Goal: Information Seeking & Learning: Compare options

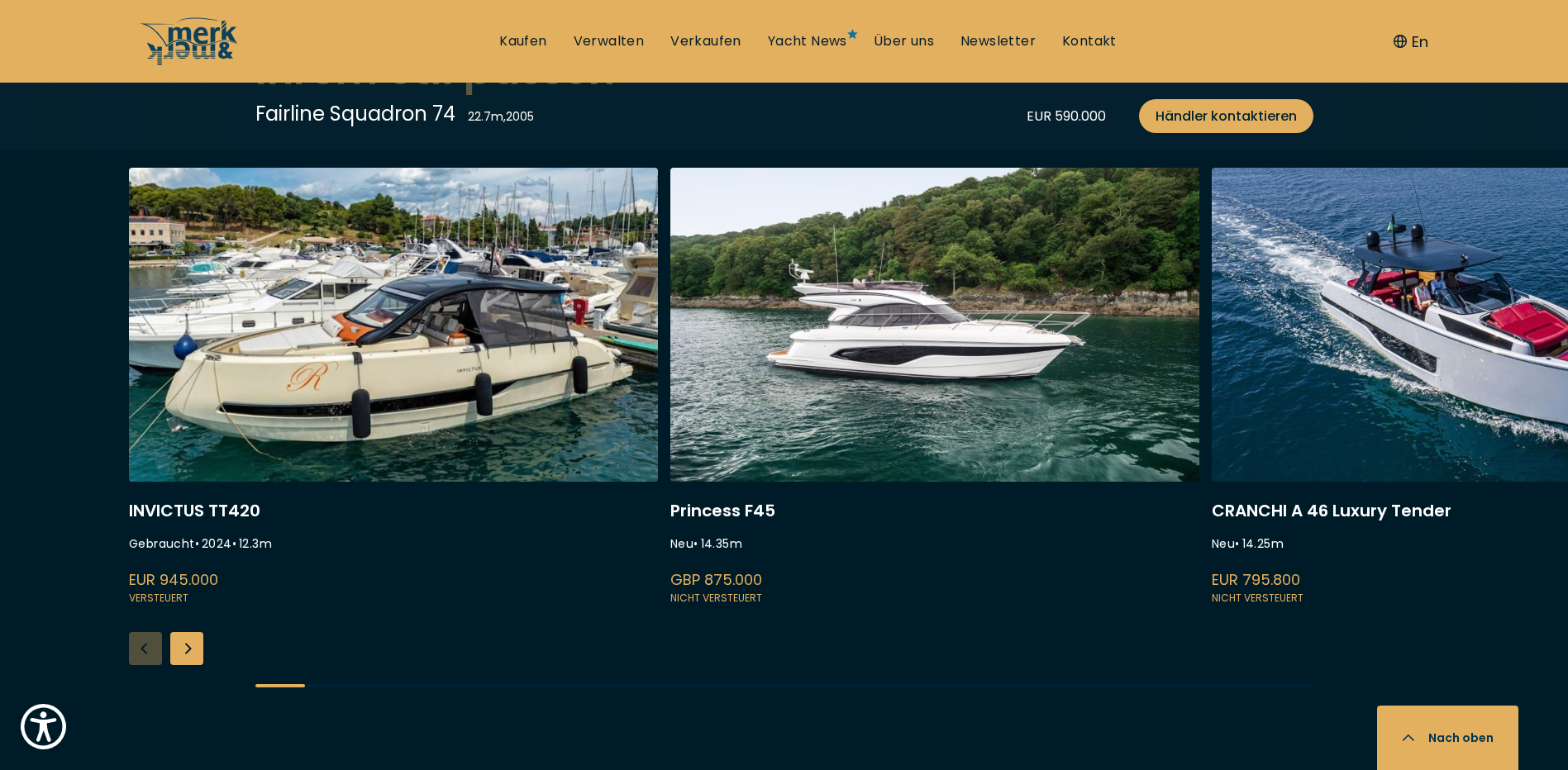
scroll to position [4544, 0]
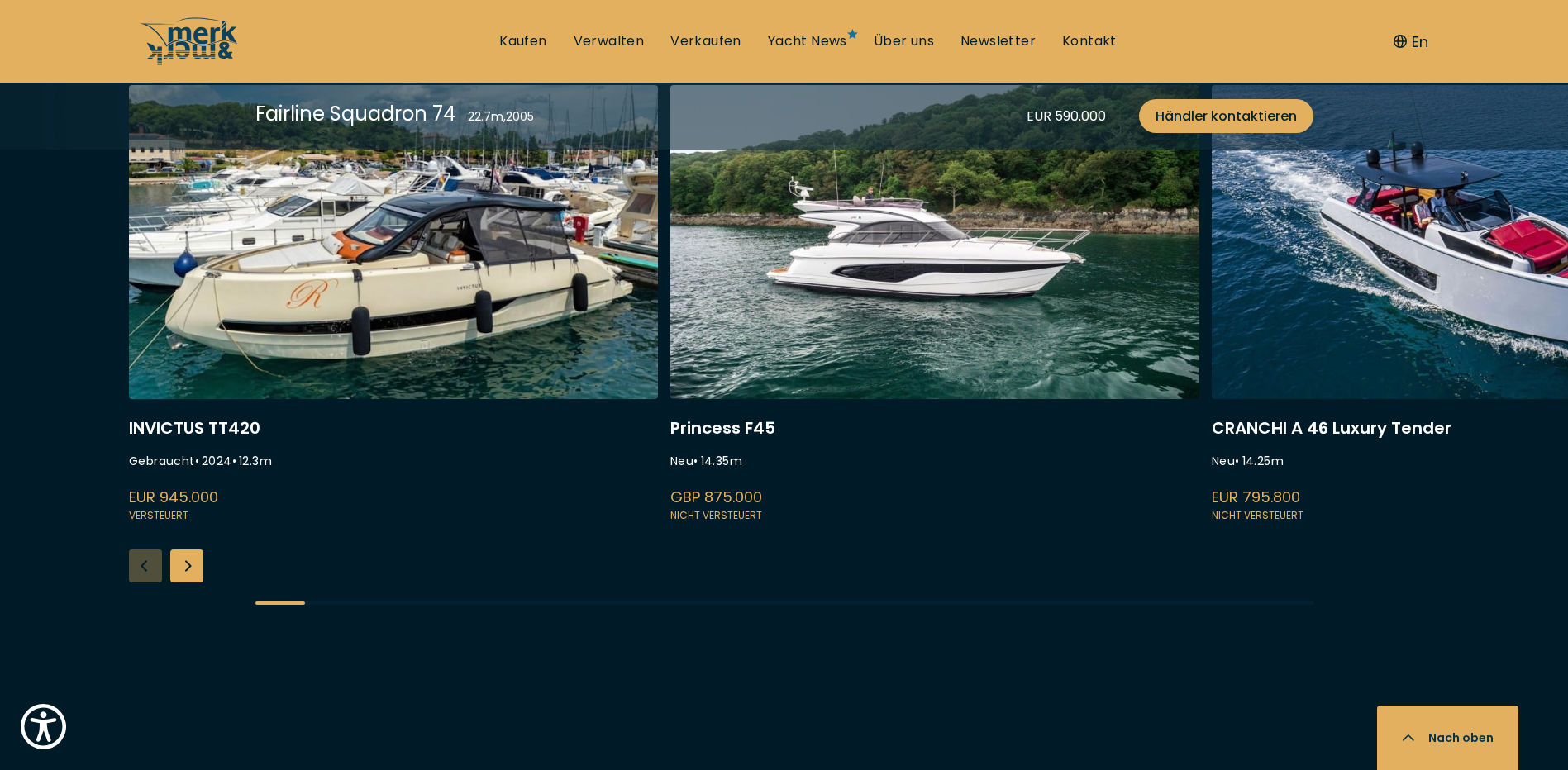
click at [189, 549] on div "Next slide" at bounding box center [187, 566] width 33 height 33
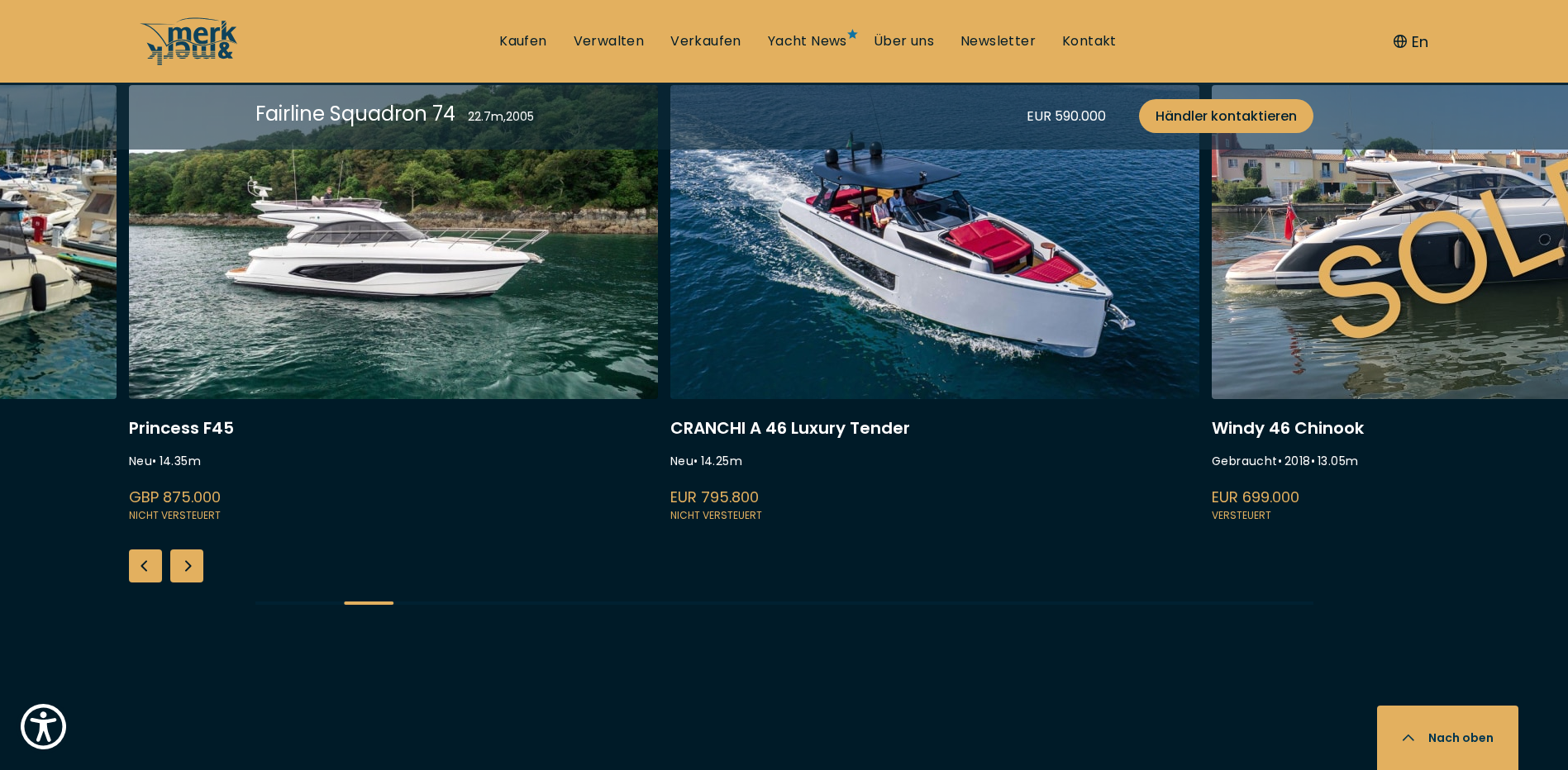
click at [189, 549] on div "Next slide" at bounding box center [187, 566] width 33 height 33
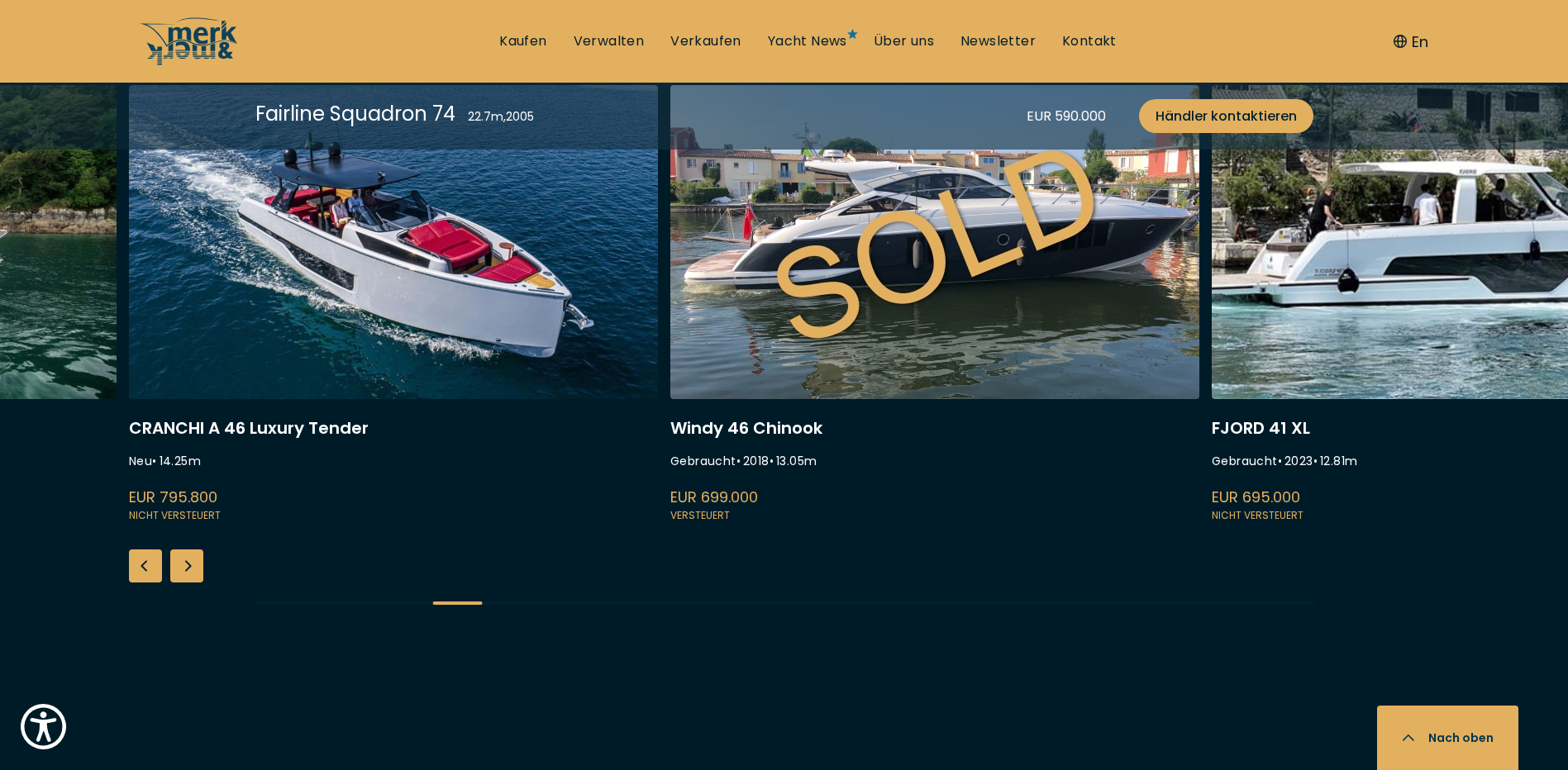
click at [189, 549] on div "Next slide" at bounding box center [187, 566] width 33 height 33
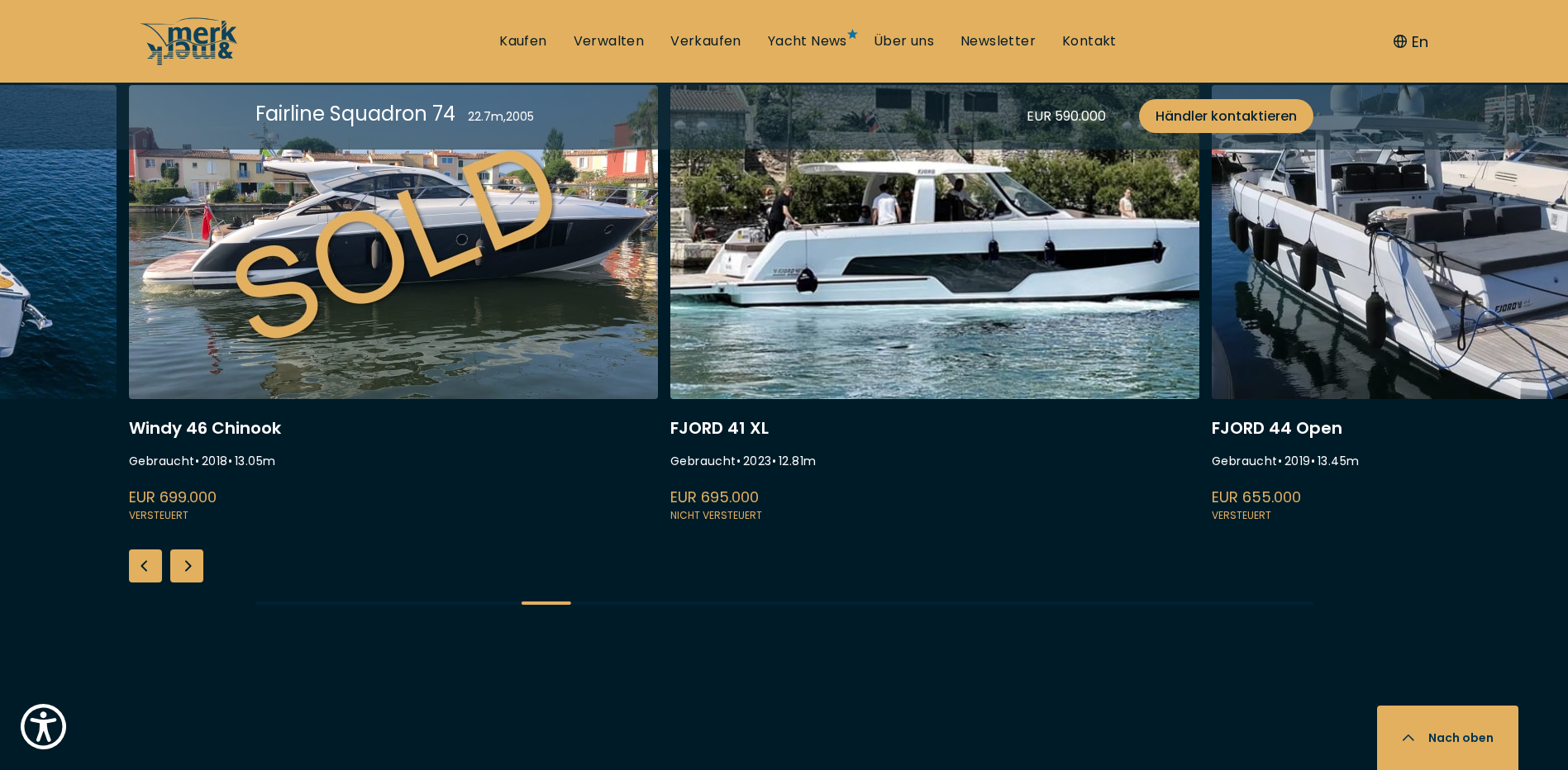
click at [190, 549] on div "Next slide" at bounding box center [187, 566] width 33 height 33
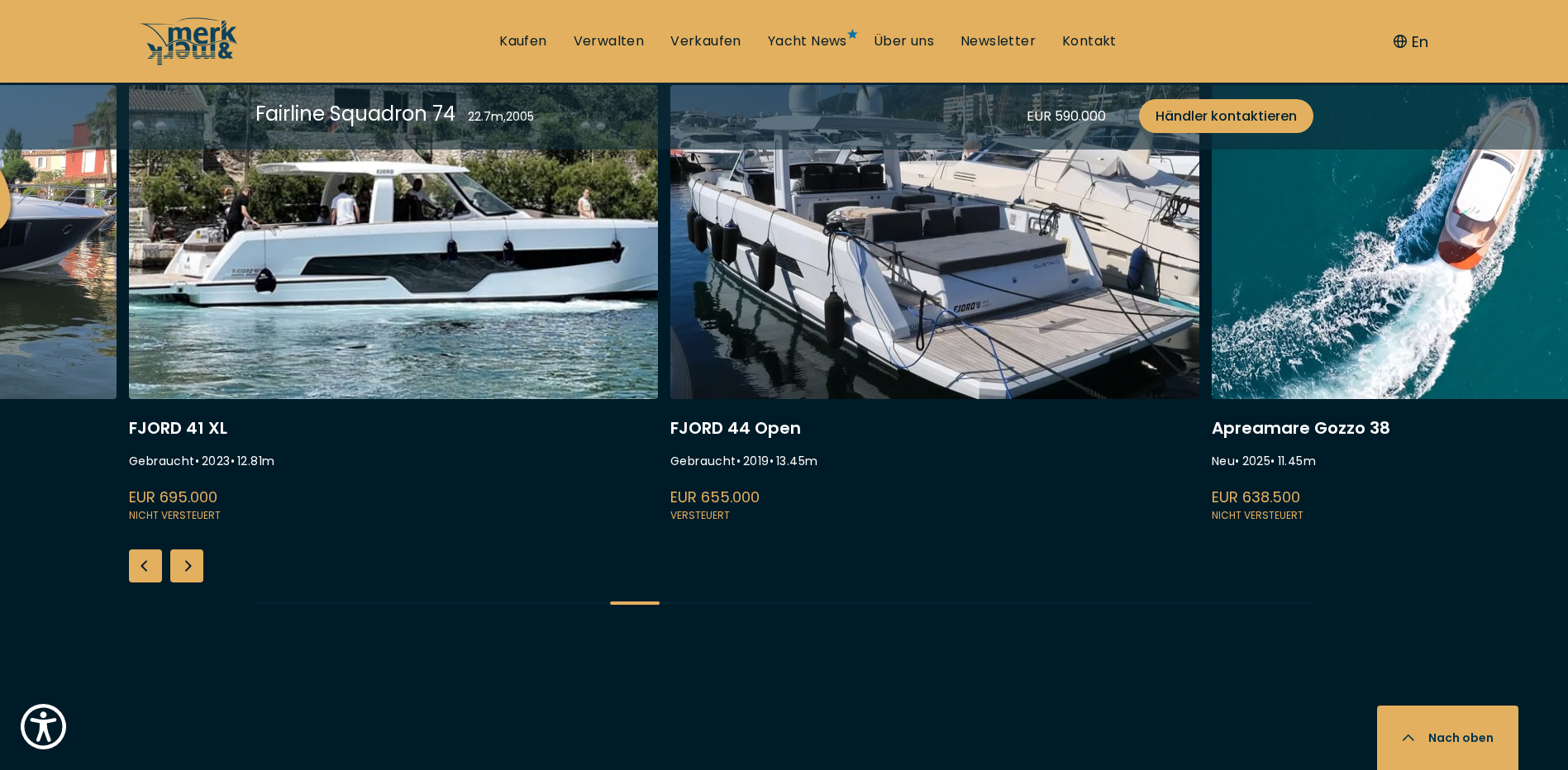
click at [190, 549] on div "Next slide" at bounding box center [187, 566] width 33 height 33
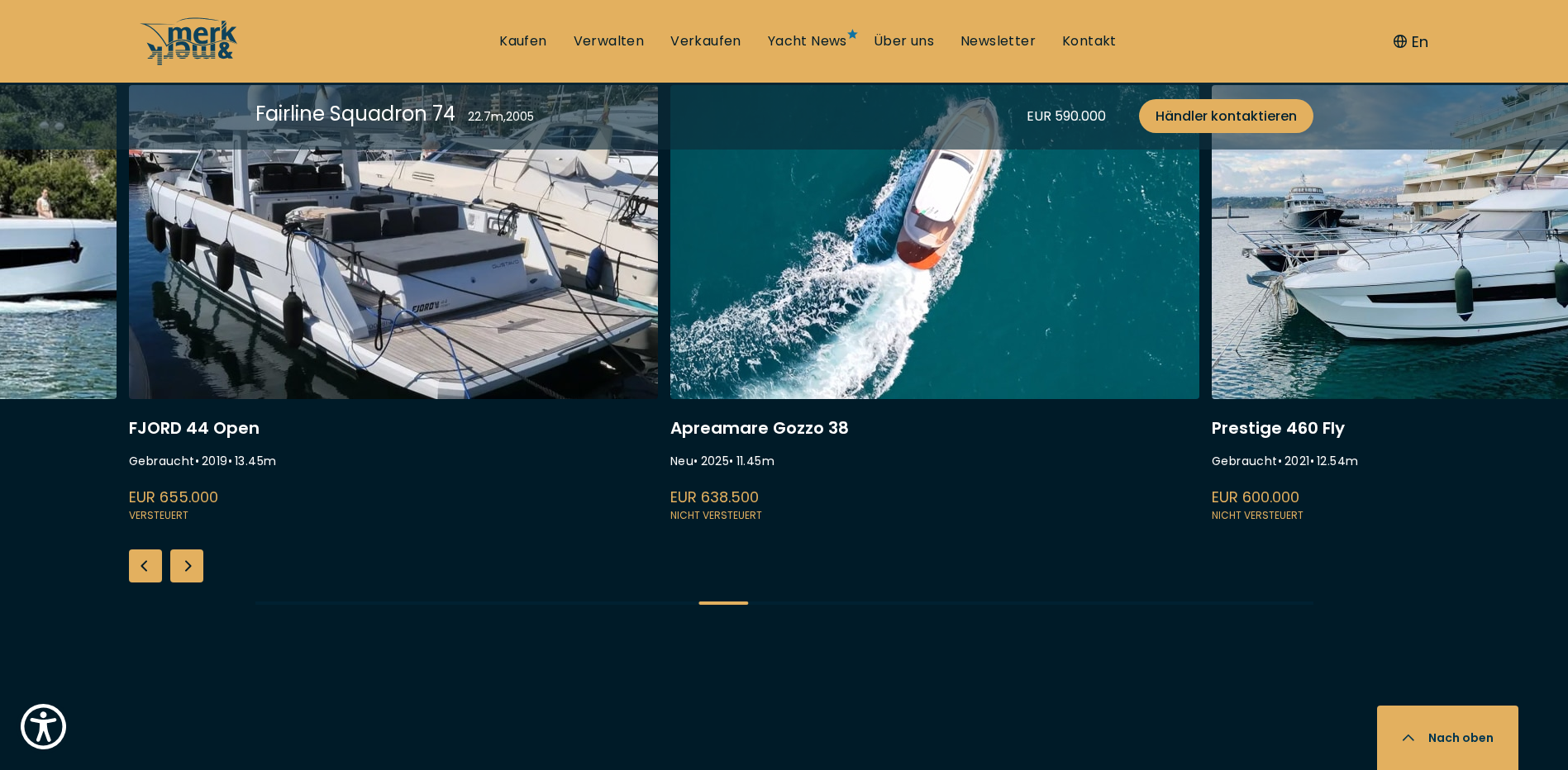
click at [190, 549] on div "Next slide" at bounding box center [187, 566] width 33 height 33
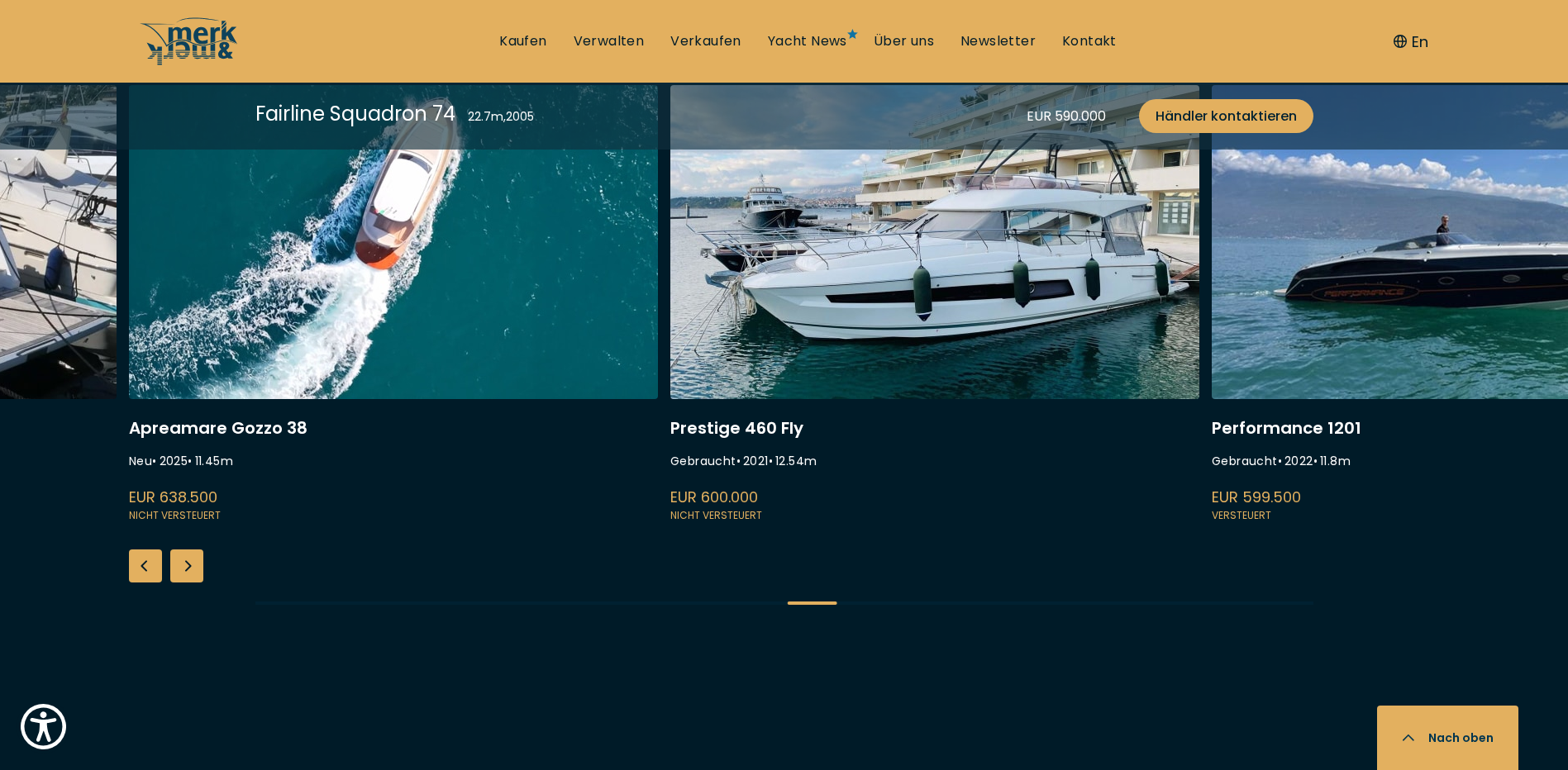
click at [190, 549] on div "Next slide" at bounding box center [187, 566] width 33 height 33
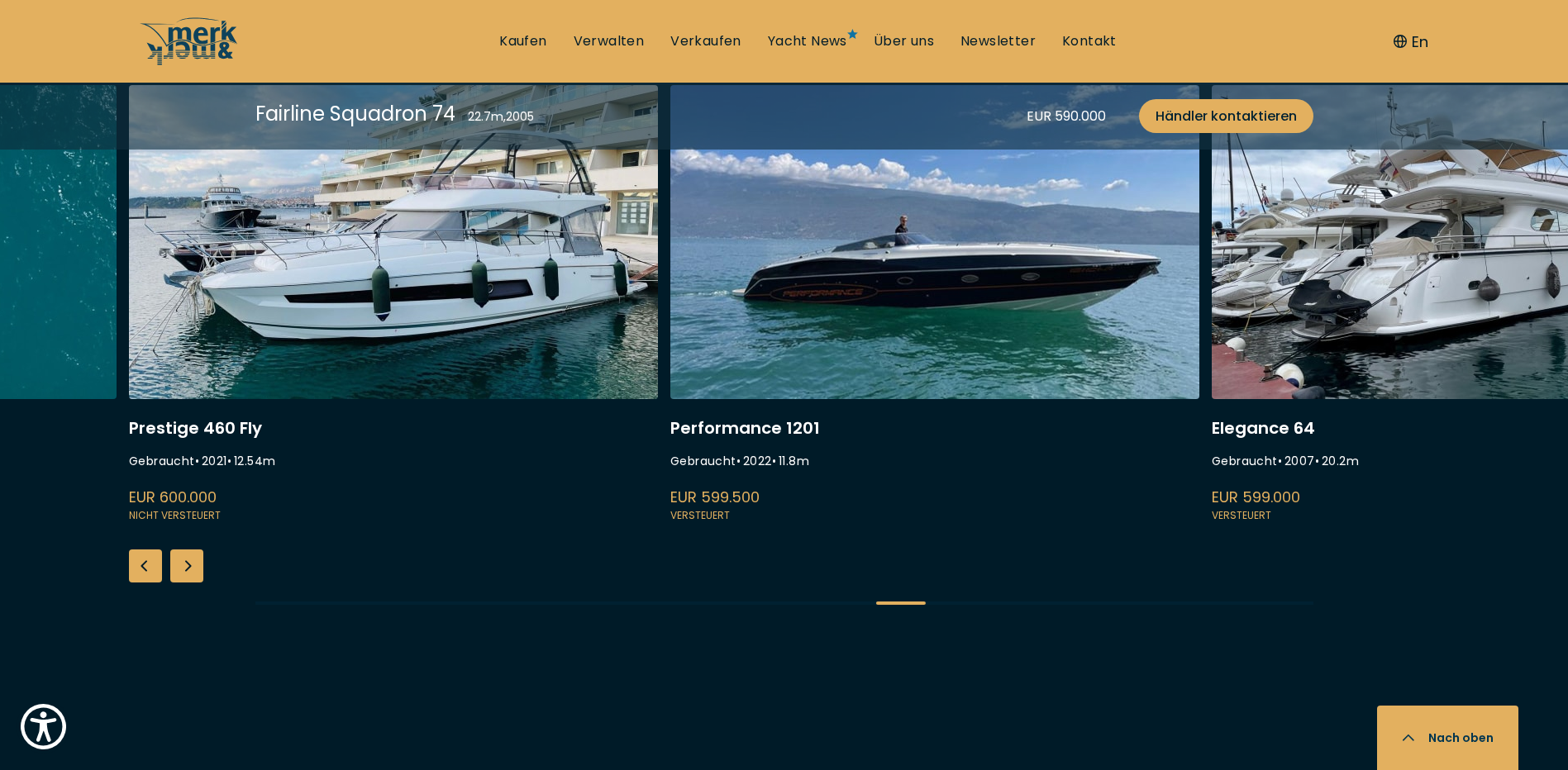
click at [190, 549] on div "Next slide" at bounding box center [187, 566] width 33 height 33
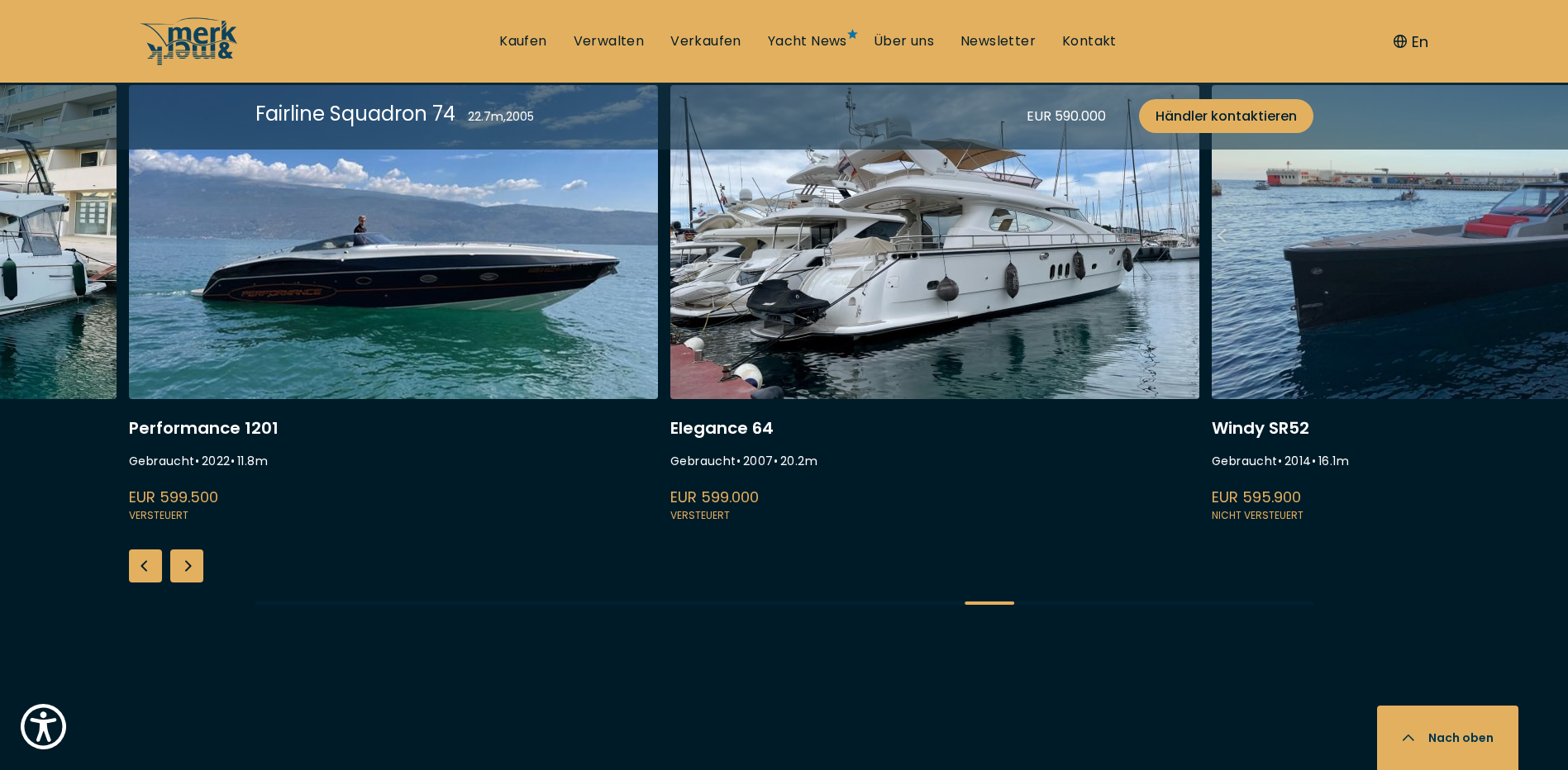
click at [190, 549] on div "Next slide" at bounding box center [187, 566] width 33 height 33
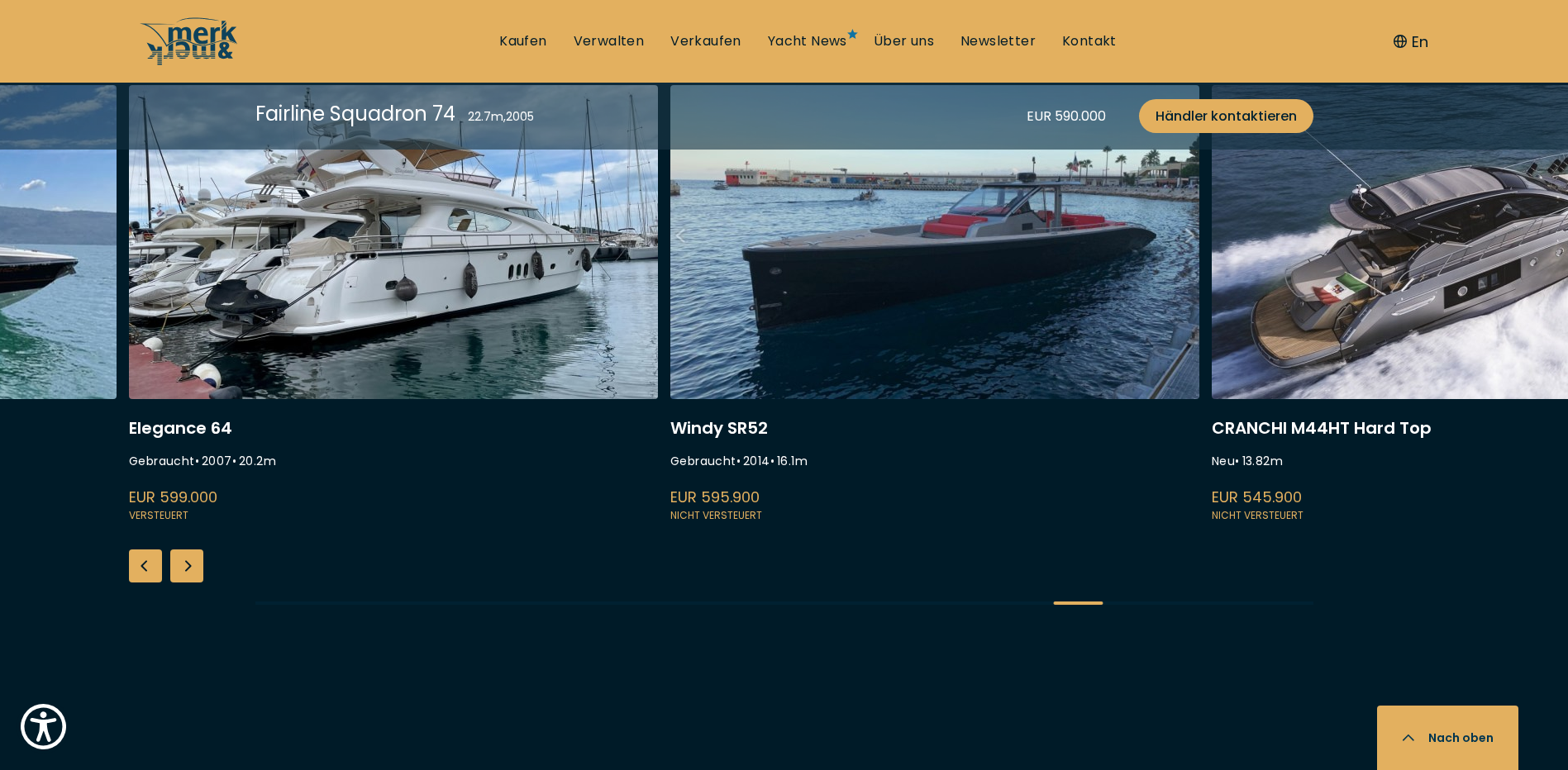
click at [190, 549] on div "Next slide" at bounding box center [187, 566] width 33 height 33
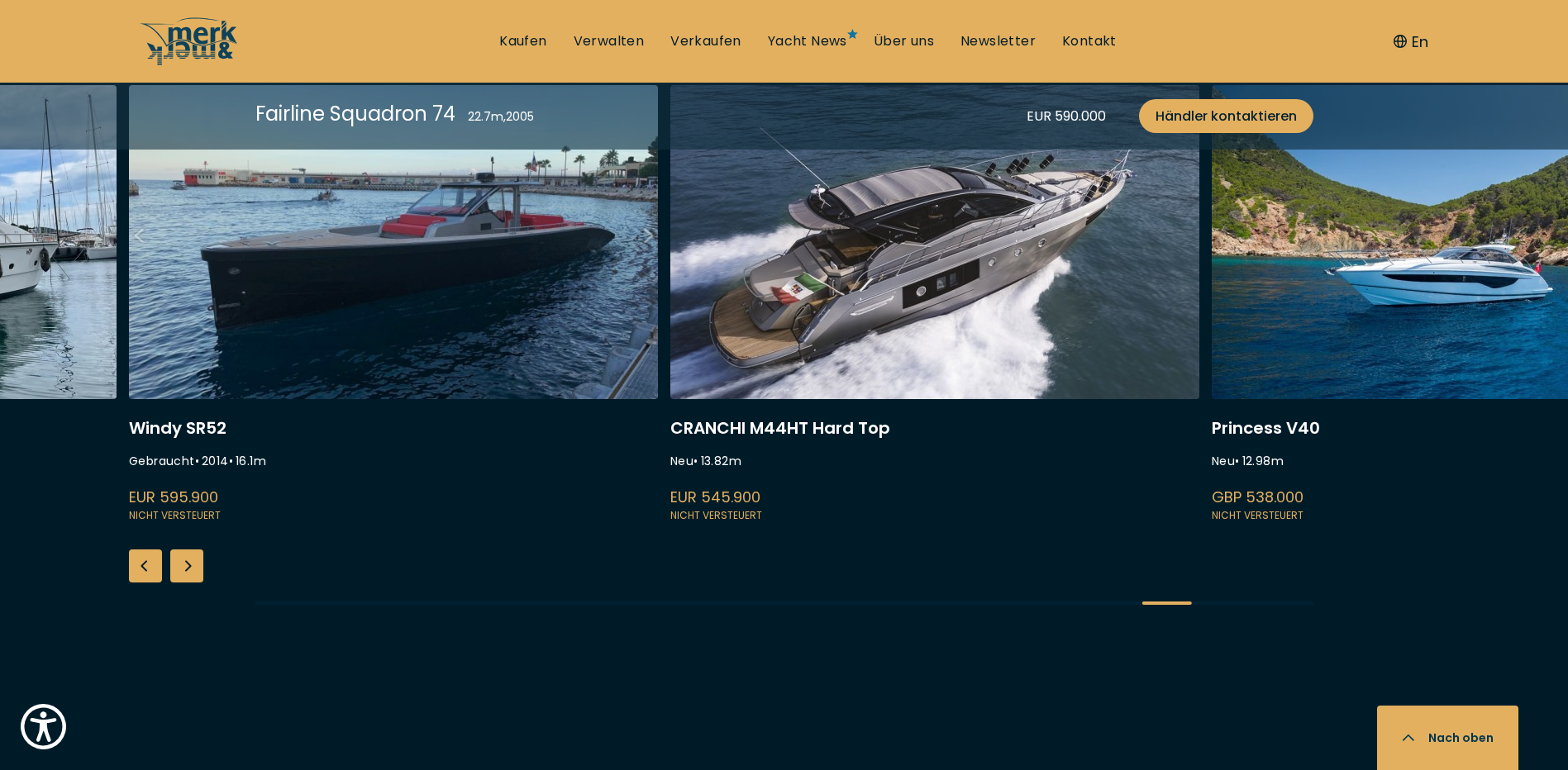
click at [190, 549] on div "Next slide" at bounding box center [187, 566] width 33 height 33
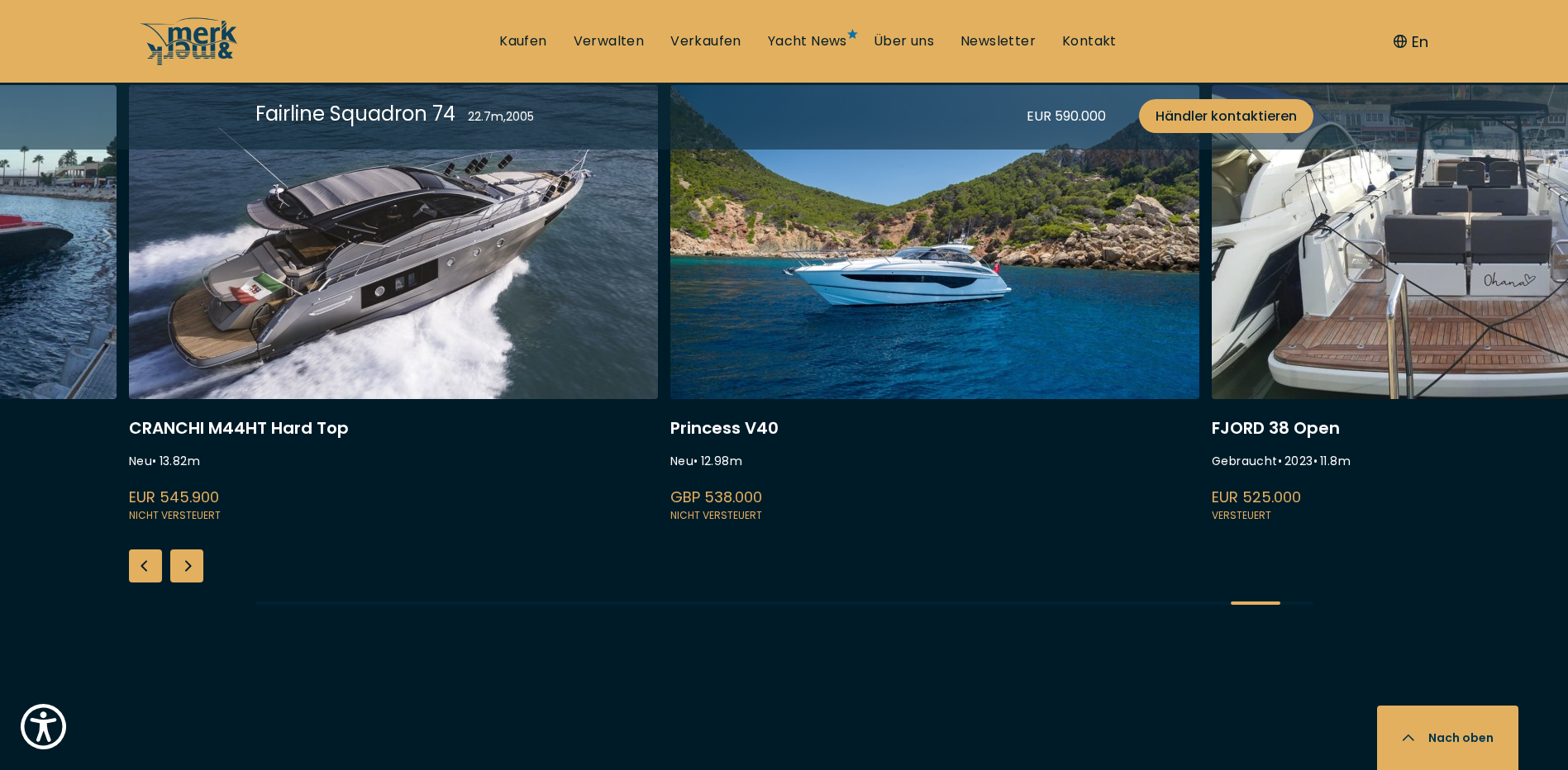
click at [190, 549] on div "Next slide" at bounding box center [187, 566] width 33 height 33
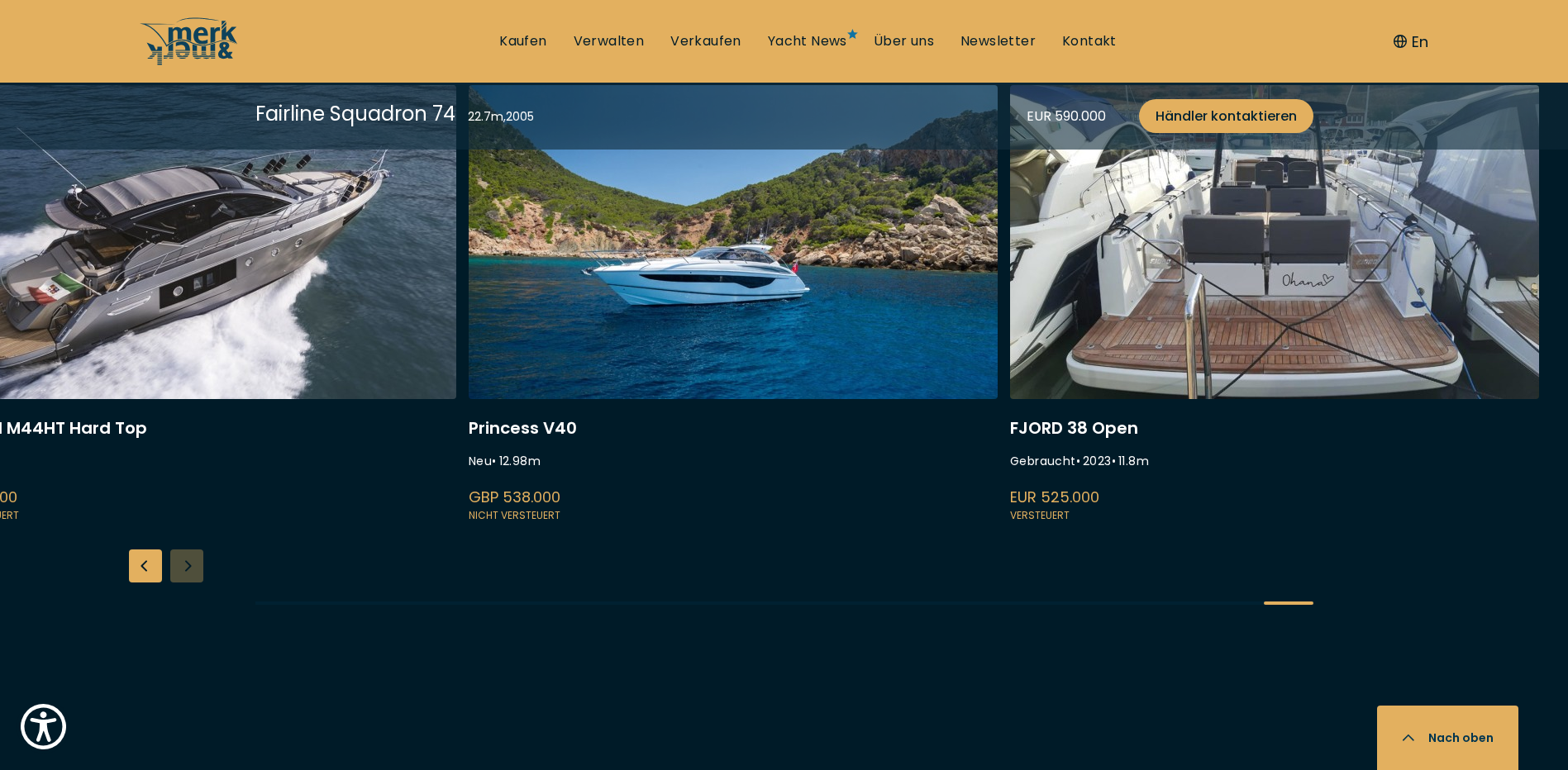
click at [190, 539] on div "INVICTUS TT420 Gebraucht • 2024 • 12.3 m EUR 945.000 Versteuert Princess F45 Ne…" at bounding box center [784, 359] width 1568 height 548
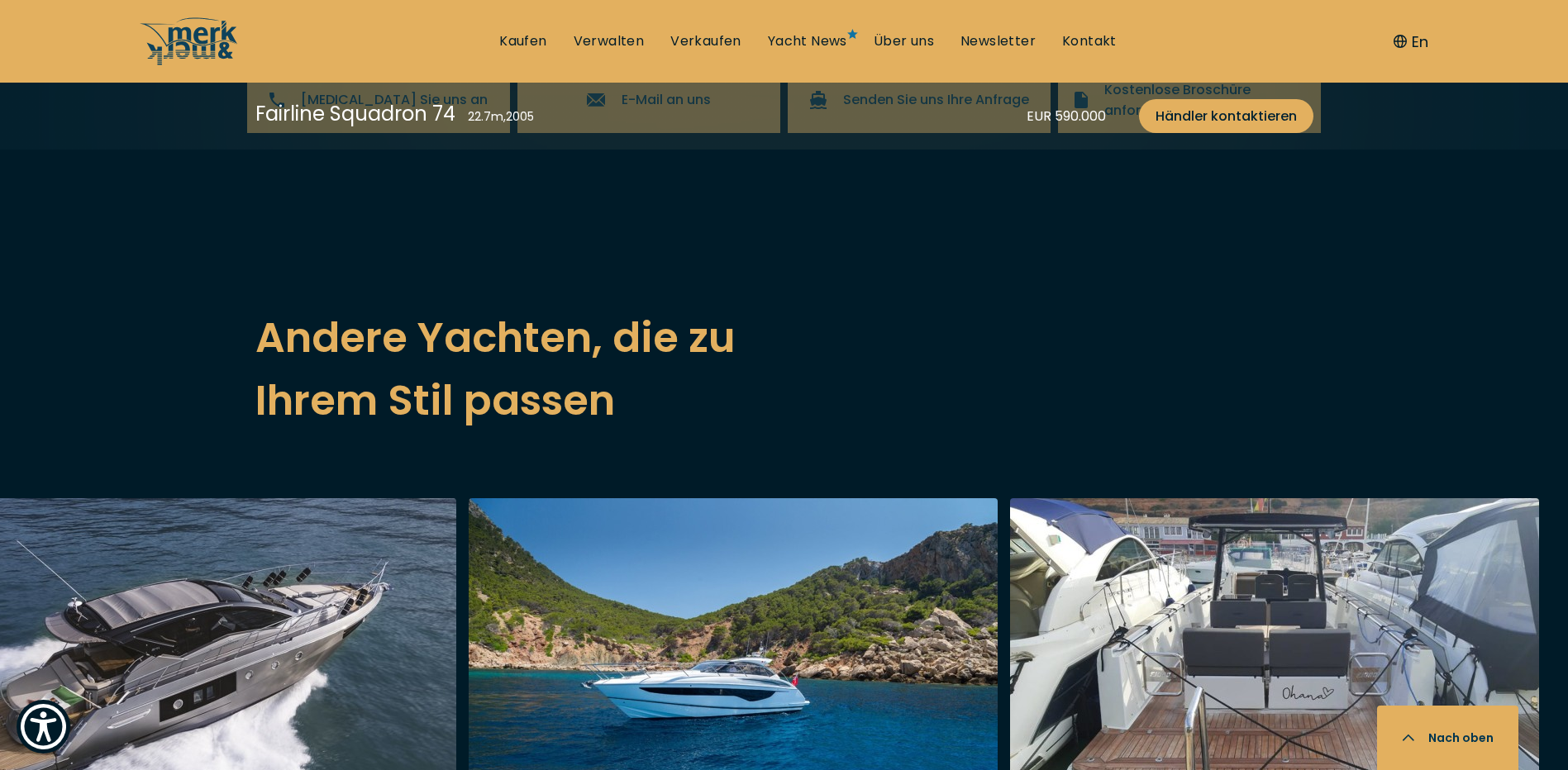
scroll to position [4214, 0]
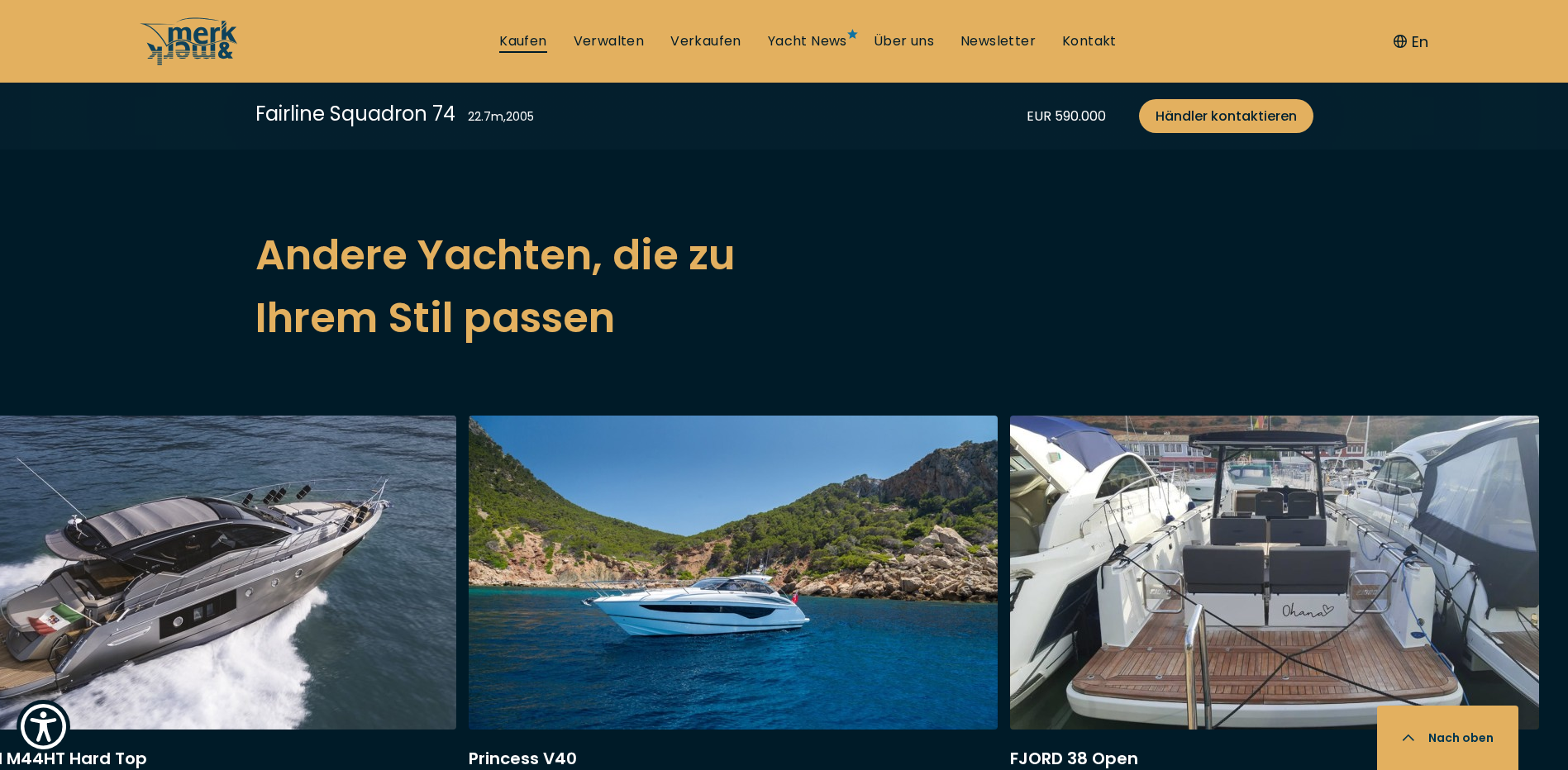
click at [519, 37] on link "Kaufen" at bounding box center [523, 42] width 47 height 18
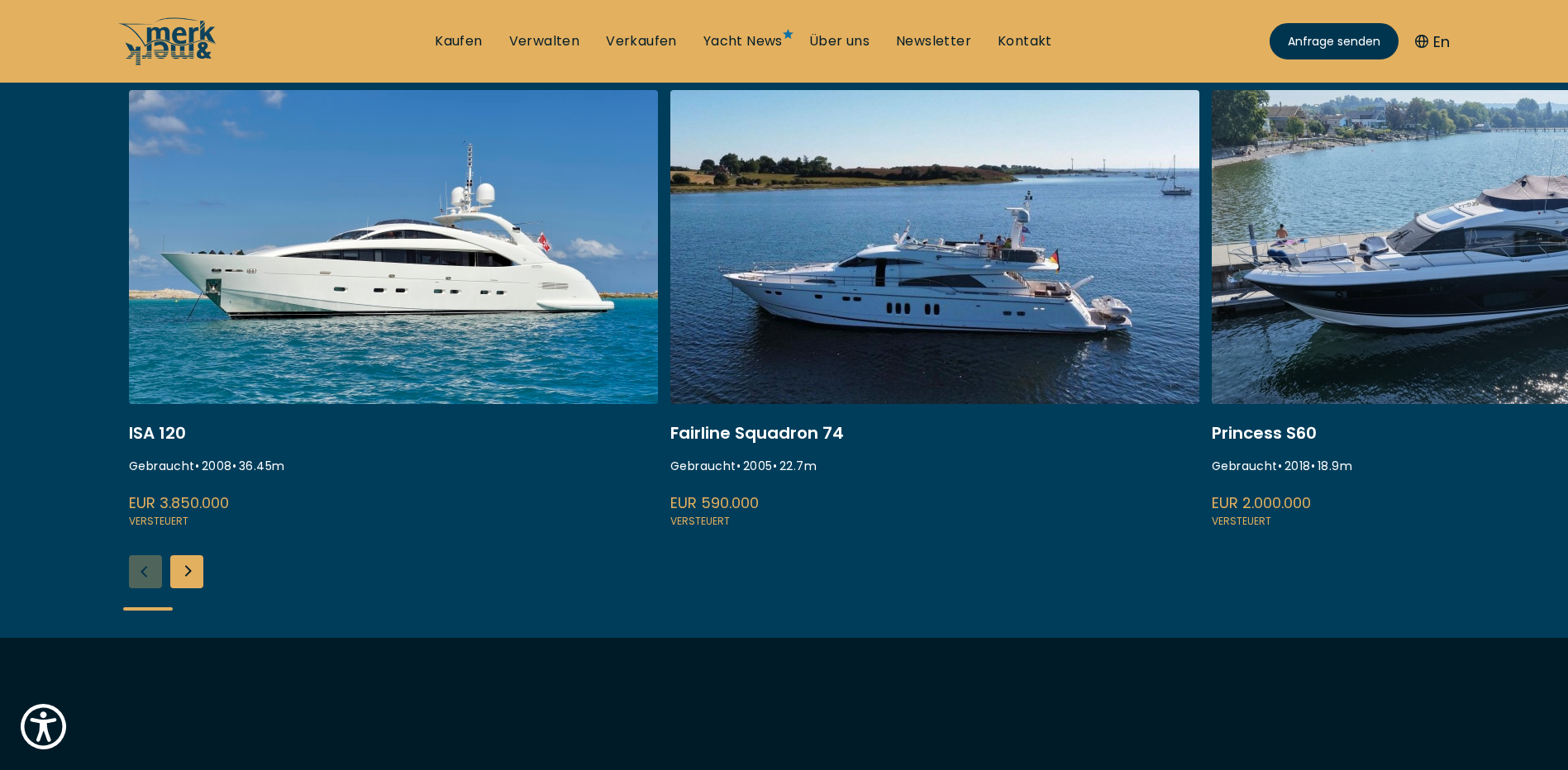
scroll to position [743, 0]
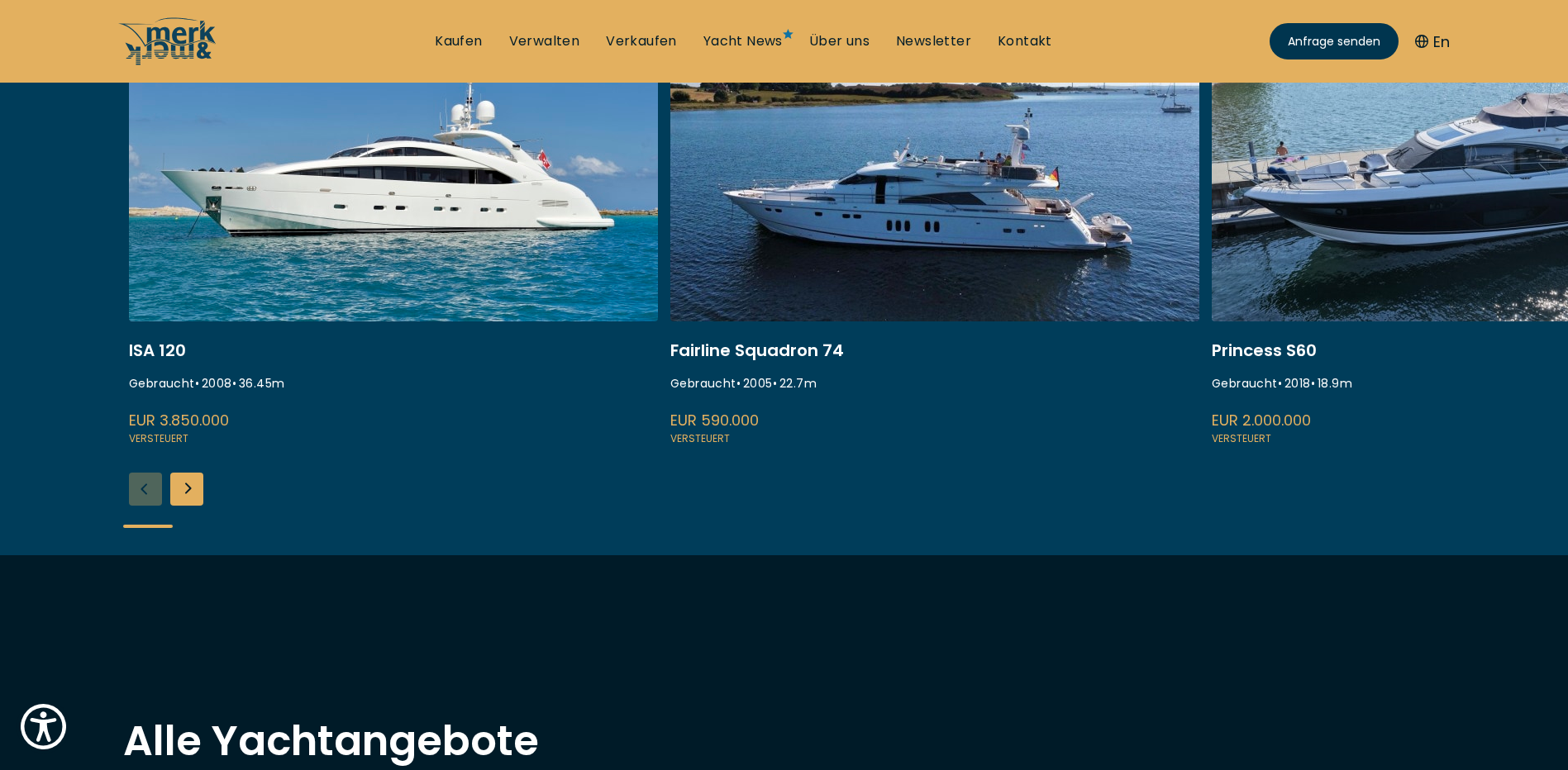
click at [179, 488] on div "Next slide" at bounding box center [187, 489] width 33 height 33
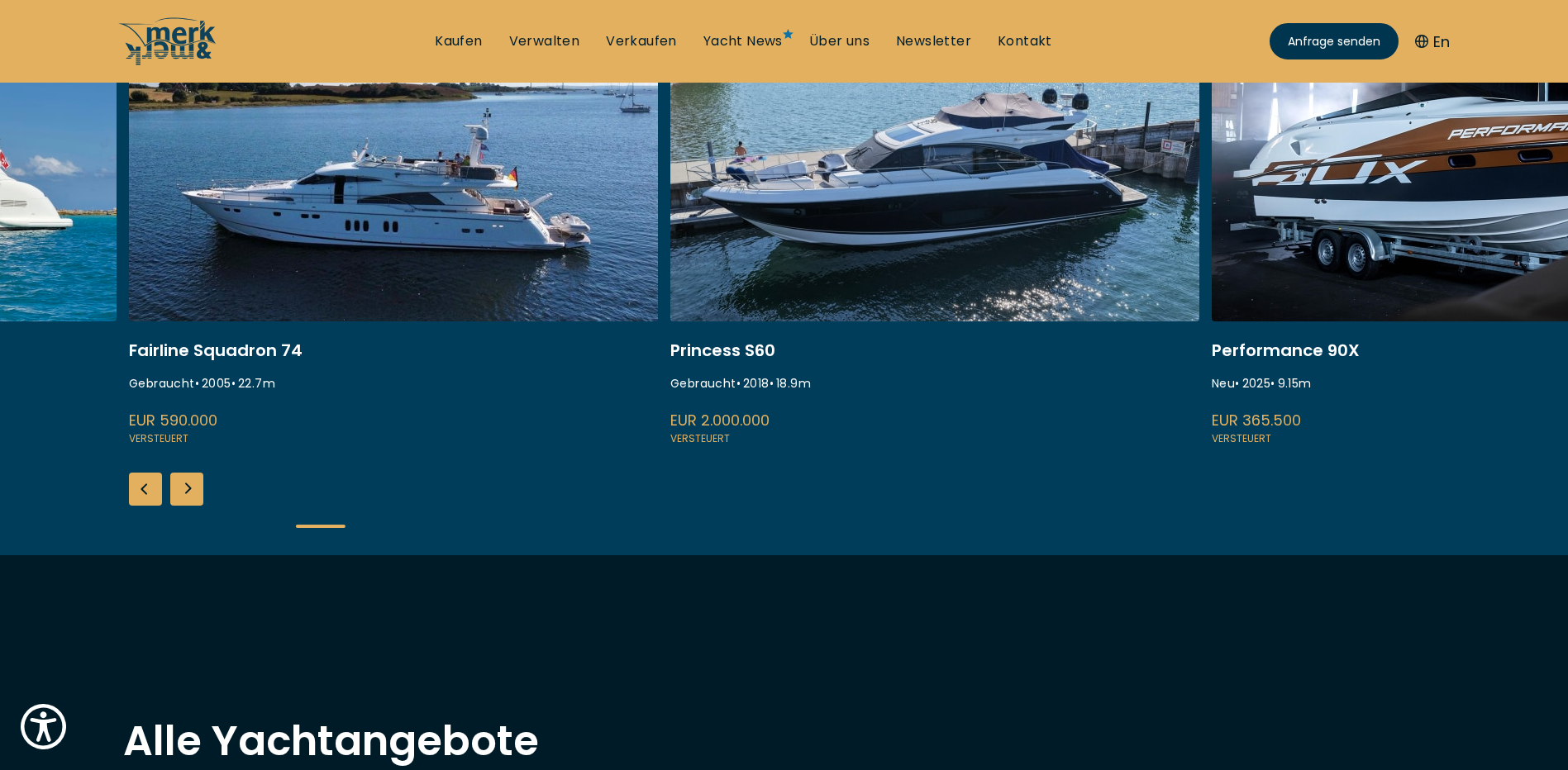
click at [179, 488] on div "Next slide" at bounding box center [187, 489] width 33 height 33
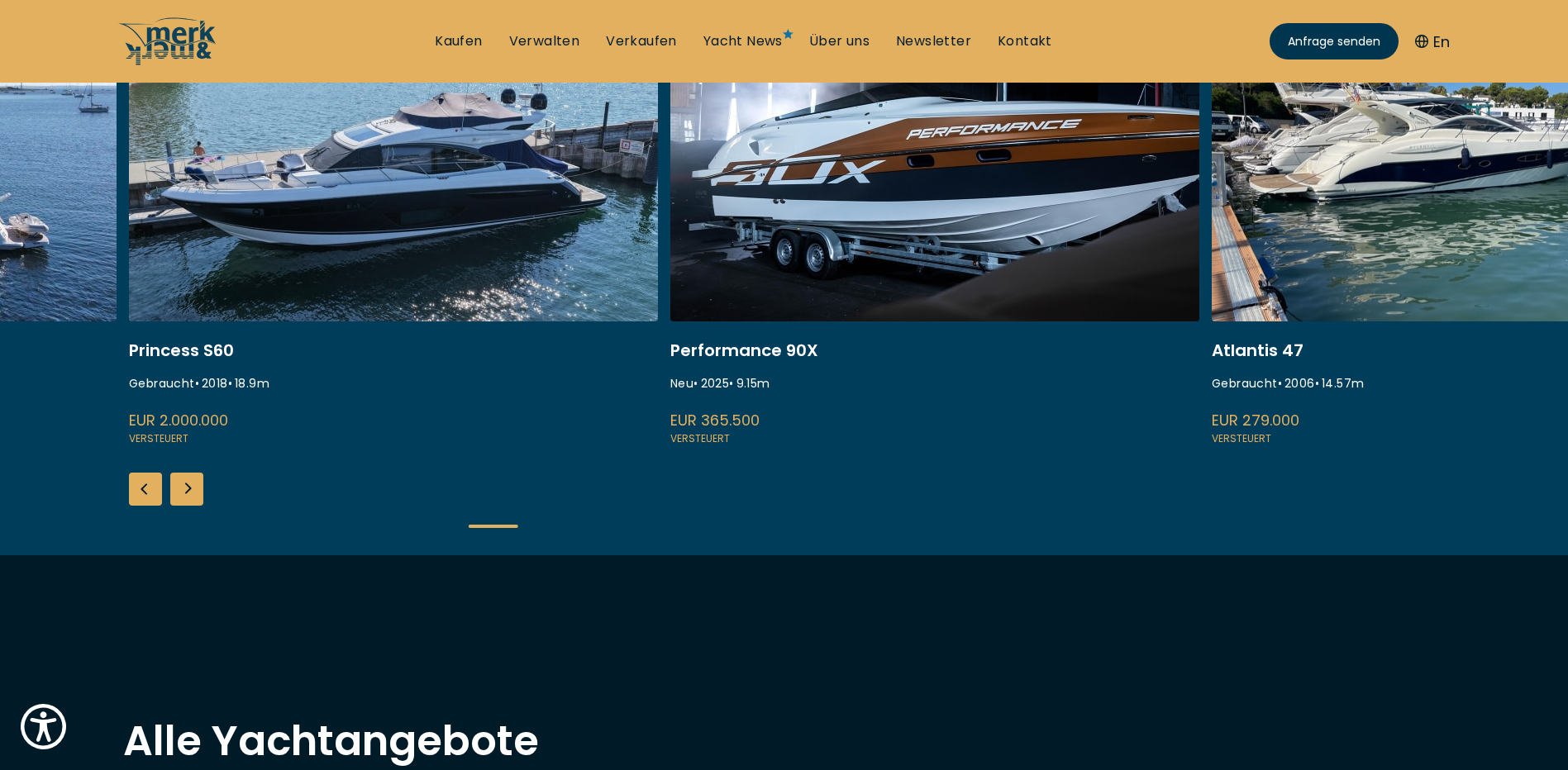
click at [179, 488] on div "Next slide" at bounding box center [187, 489] width 33 height 33
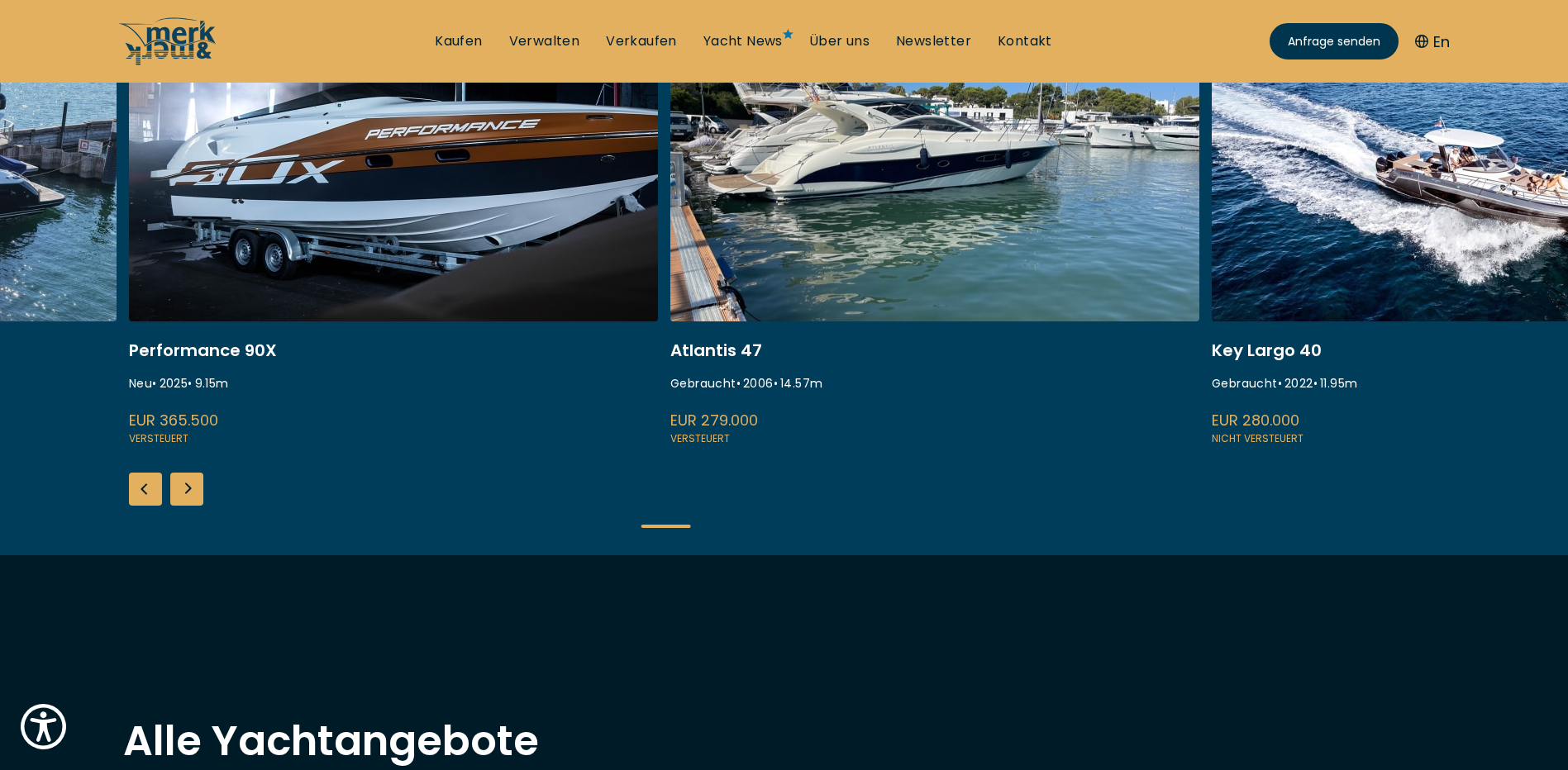
click at [179, 488] on div "Next slide" at bounding box center [187, 489] width 33 height 33
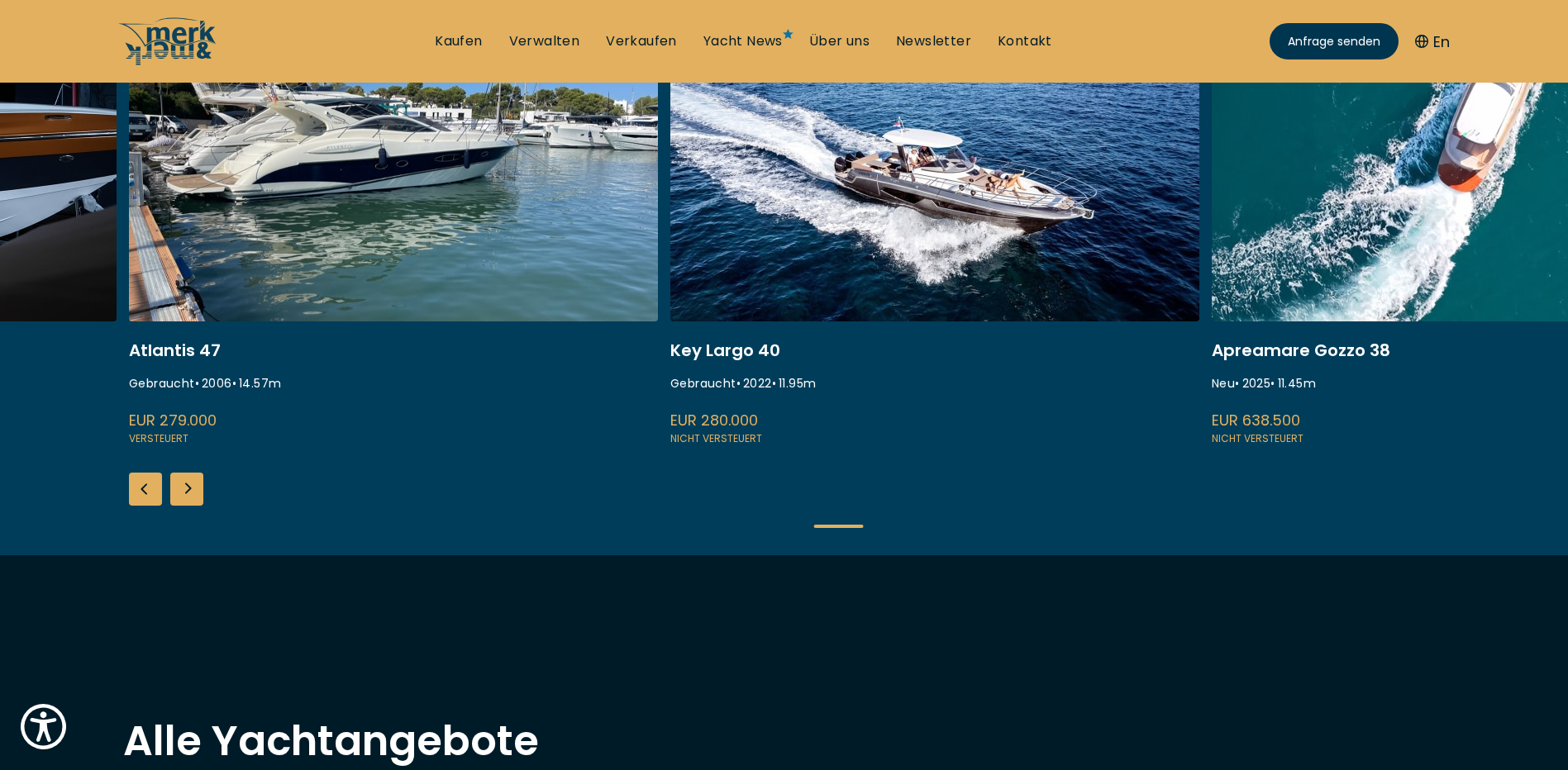
click at [179, 488] on div "Next slide" at bounding box center [187, 489] width 33 height 33
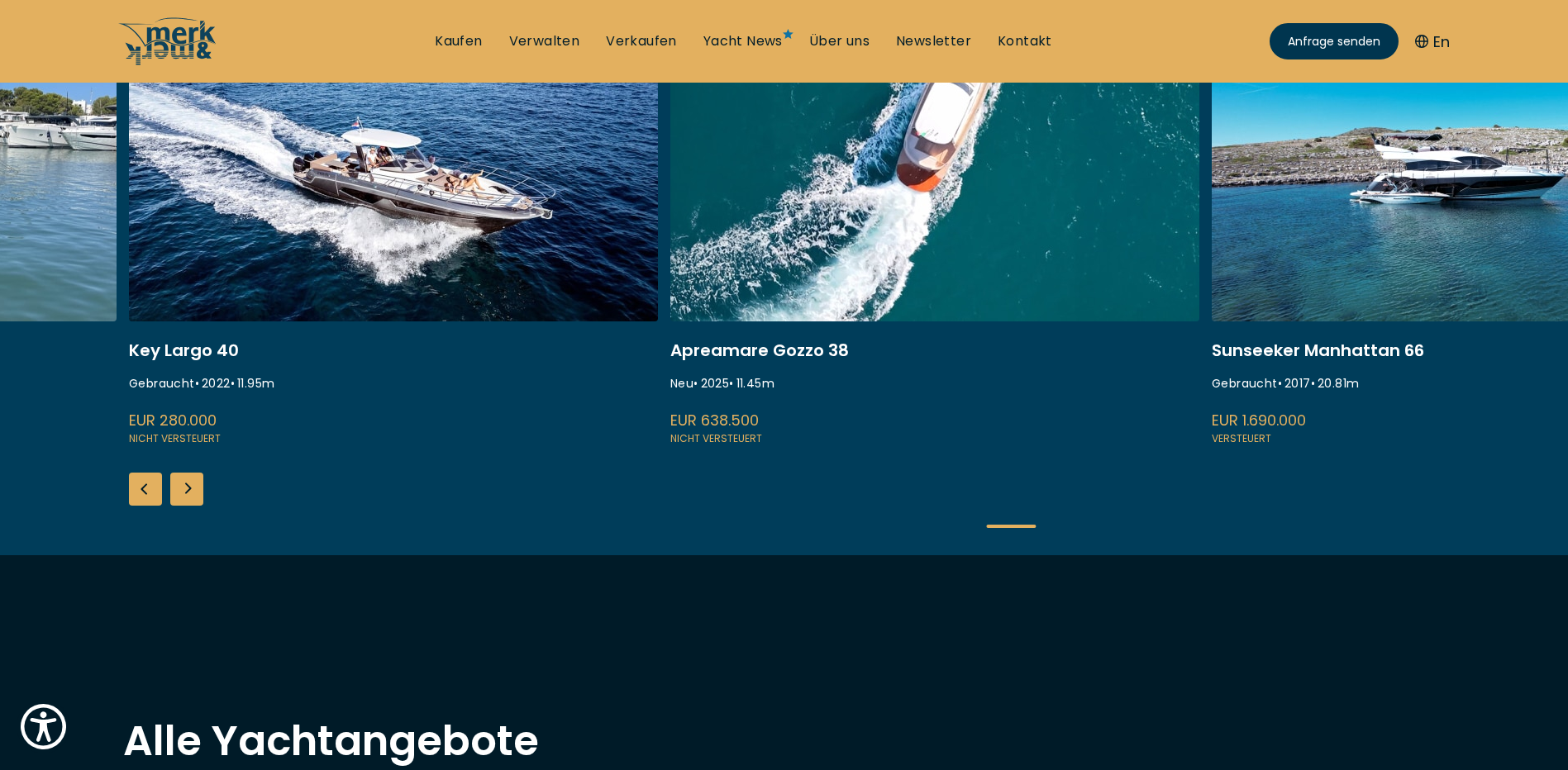
click at [179, 488] on div "Next slide" at bounding box center [187, 489] width 33 height 33
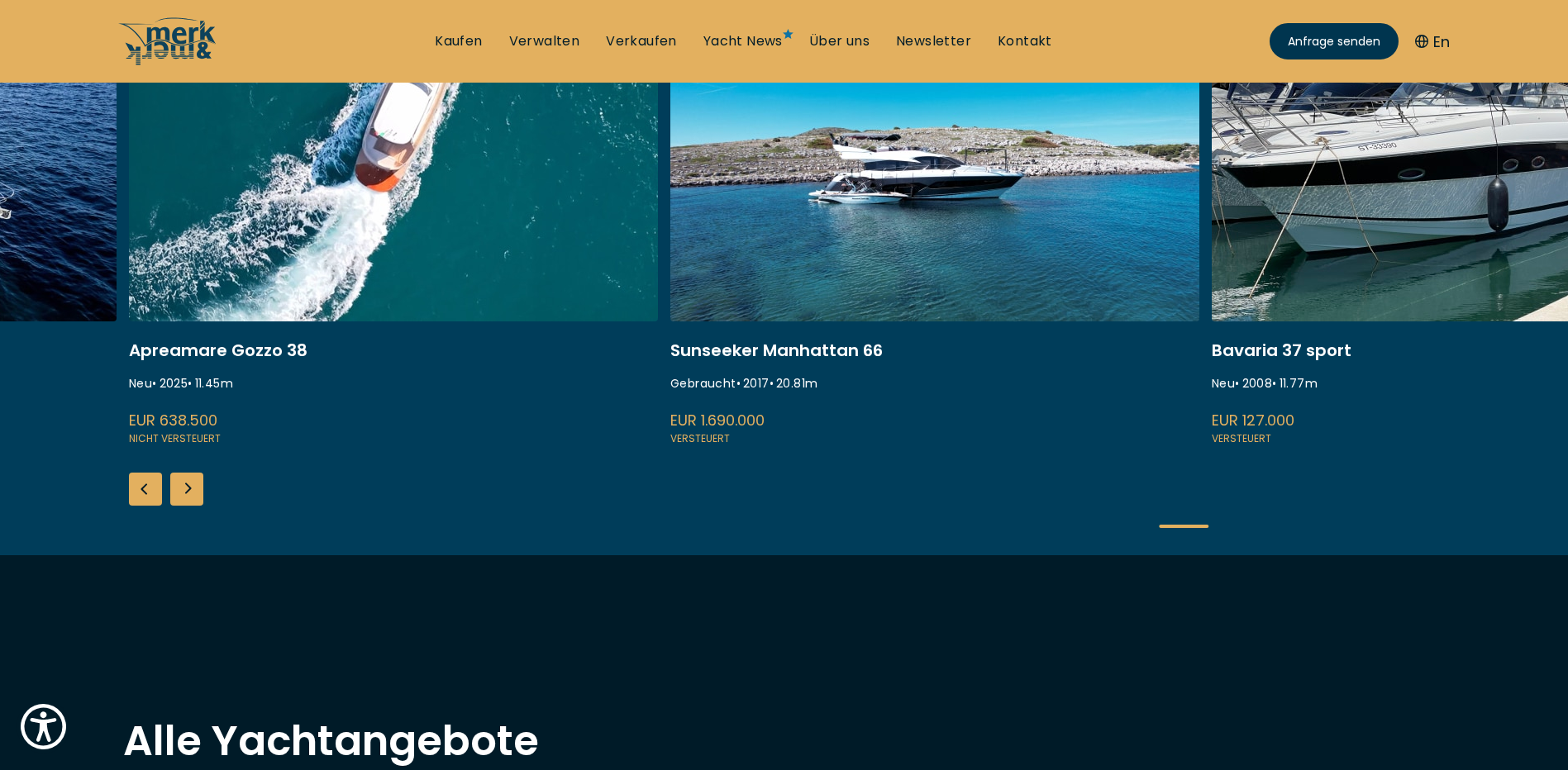
click at [179, 488] on div "Next slide" at bounding box center [187, 489] width 33 height 33
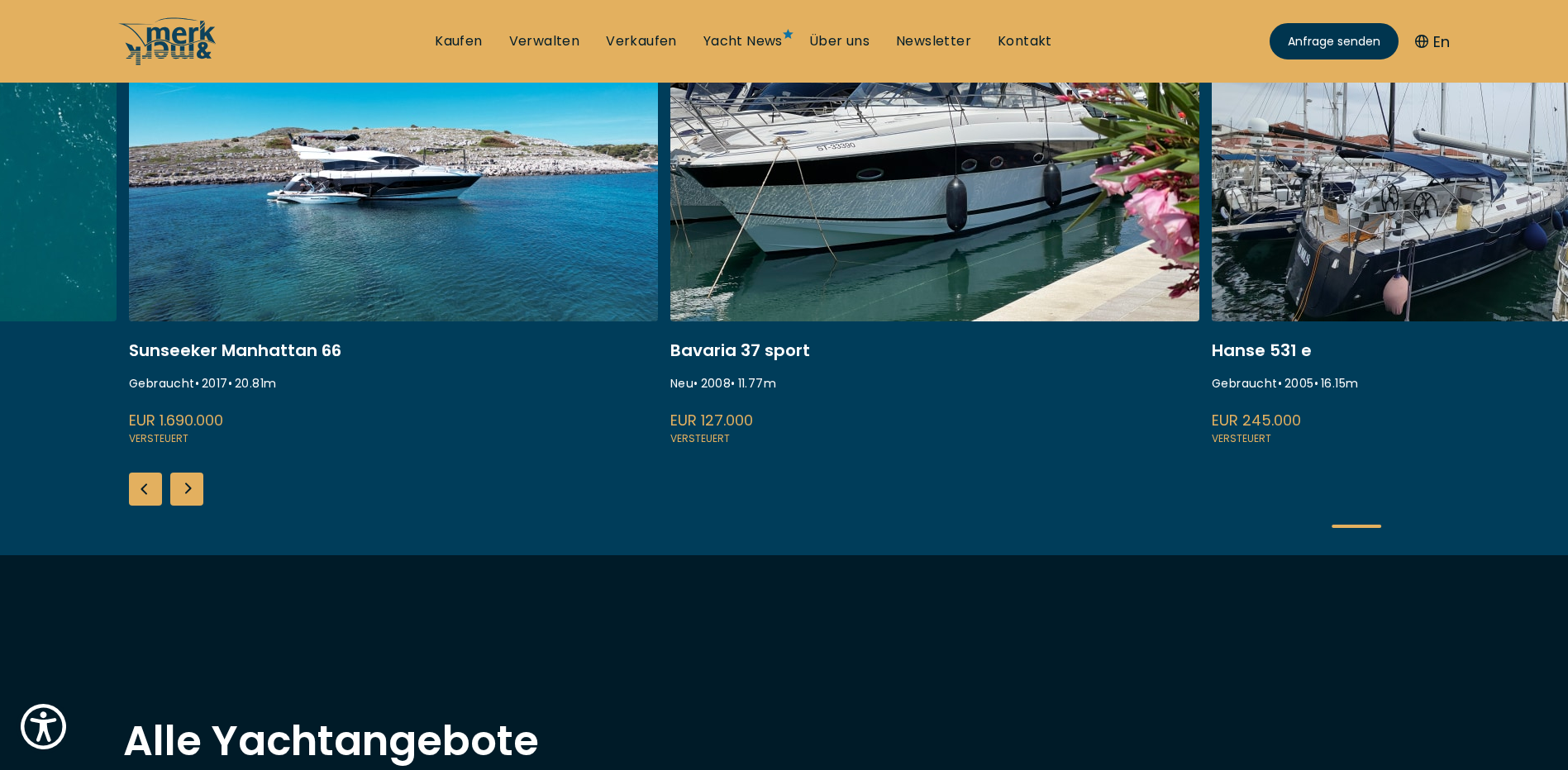
click at [179, 488] on div "Next slide" at bounding box center [187, 489] width 33 height 33
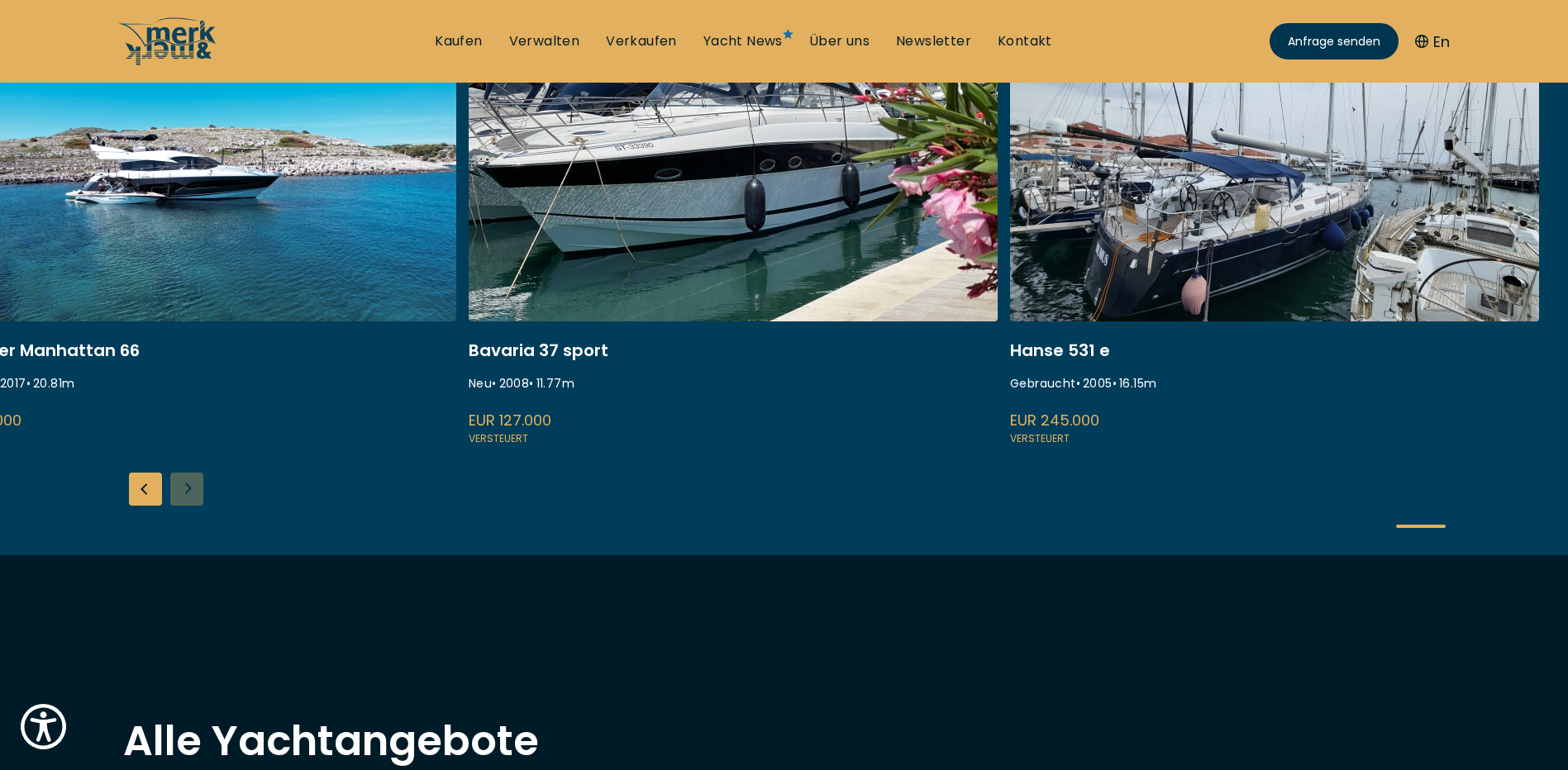
click at [526, 346] on link at bounding box center [733, 228] width 529 height 440
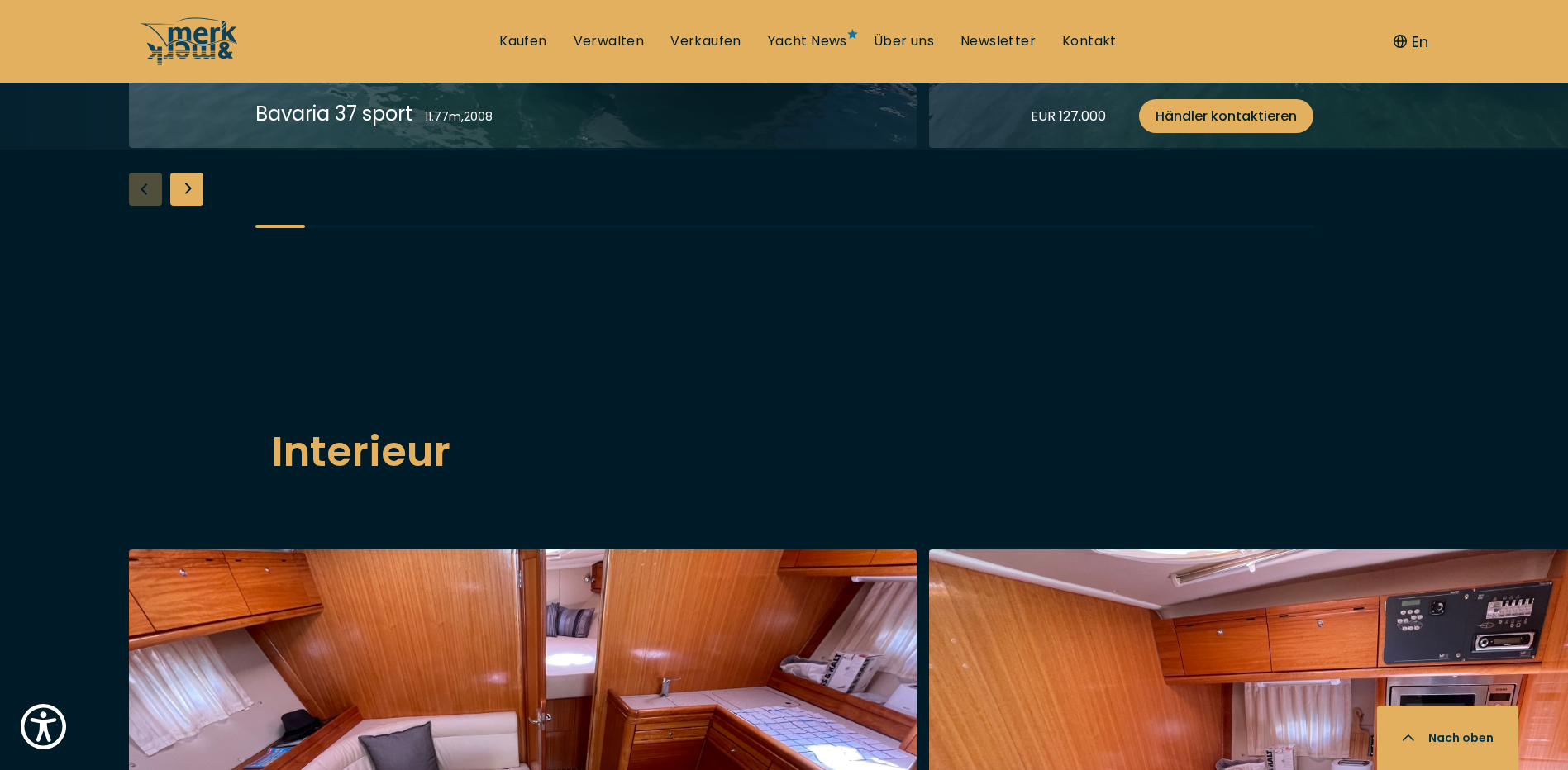
scroll to position [1900, 0]
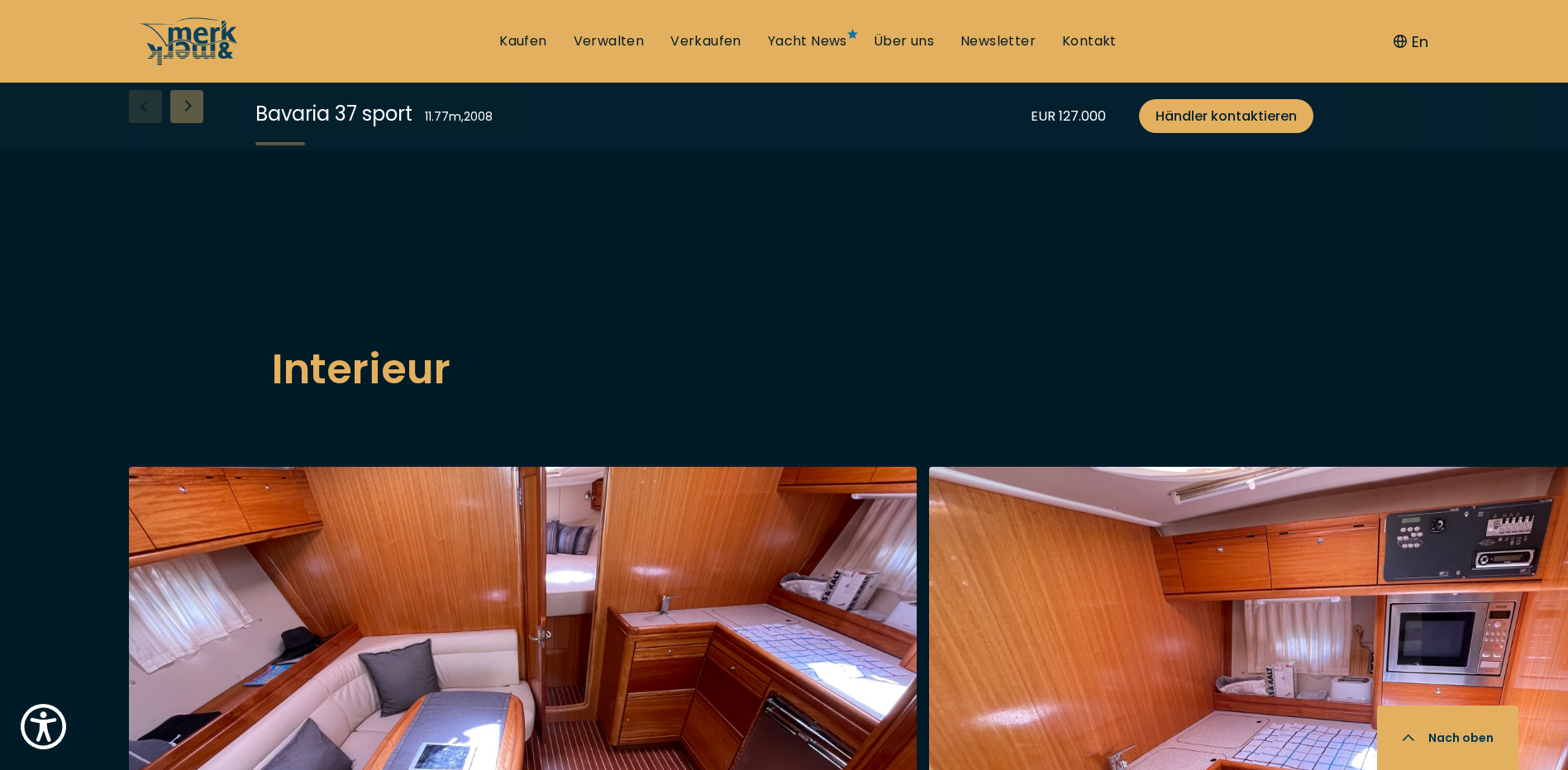
click at [183, 123] on div "Next slide" at bounding box center [187, 106] width 33 height 33
click at [184, 123] on div "Next slide" at bounding box center [187, 106] width 33 height 33
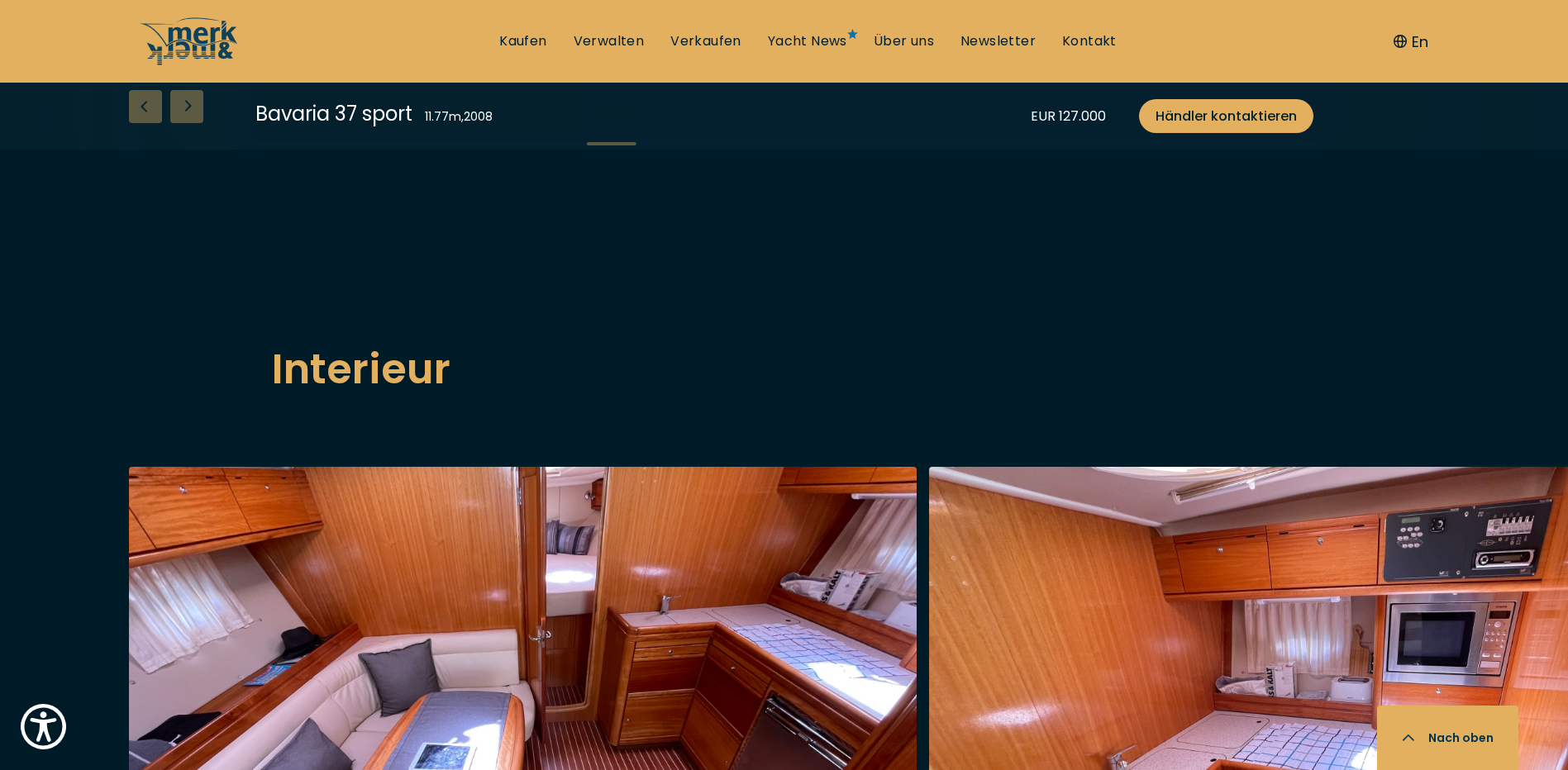
click at [184, 123] on div "Next slide" at bounding box center [187, 106] width 33 height 33
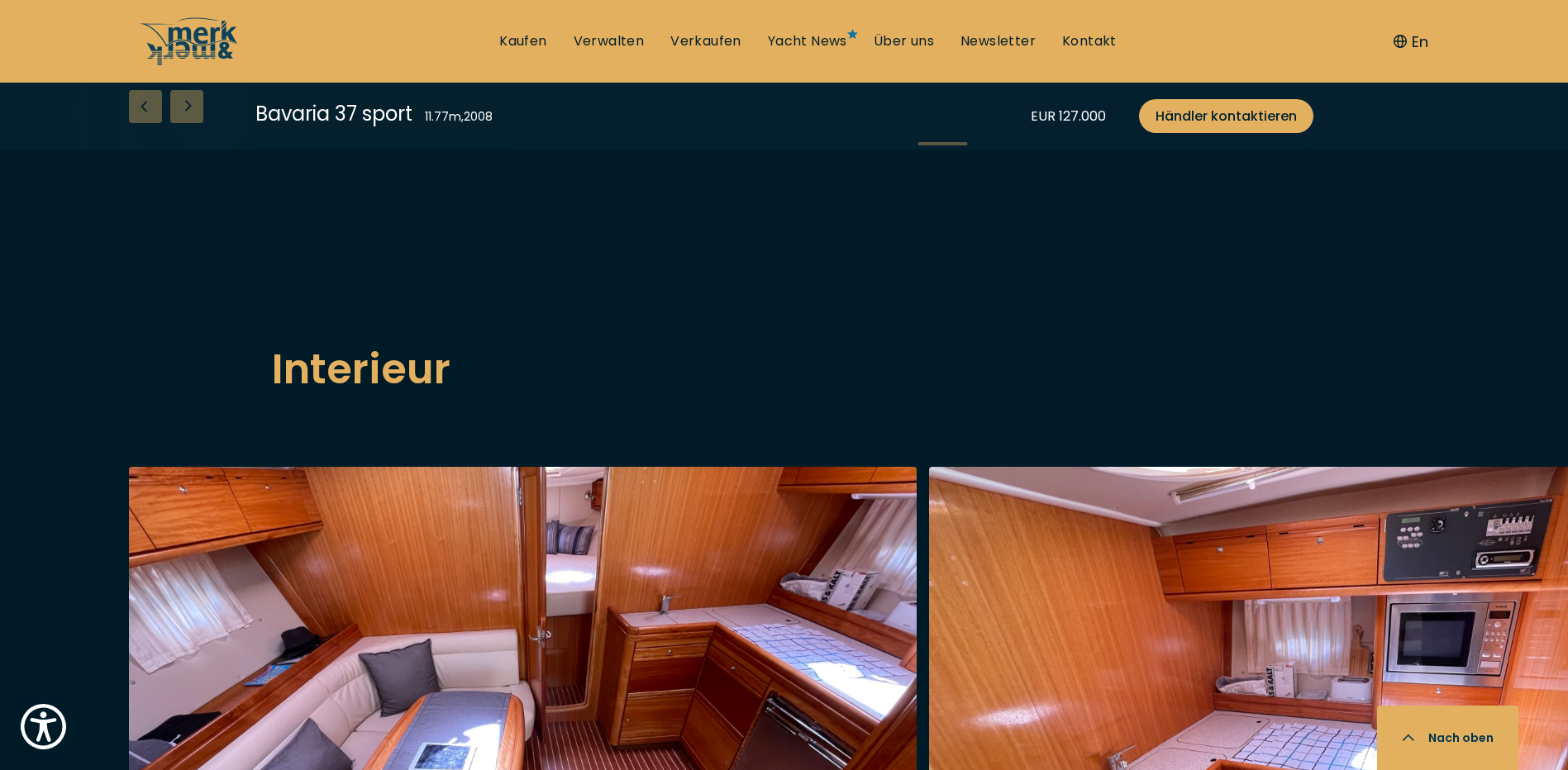
click at [184, 123] on div "Next slide" at bounding box center [187, 106] width 33 height 33
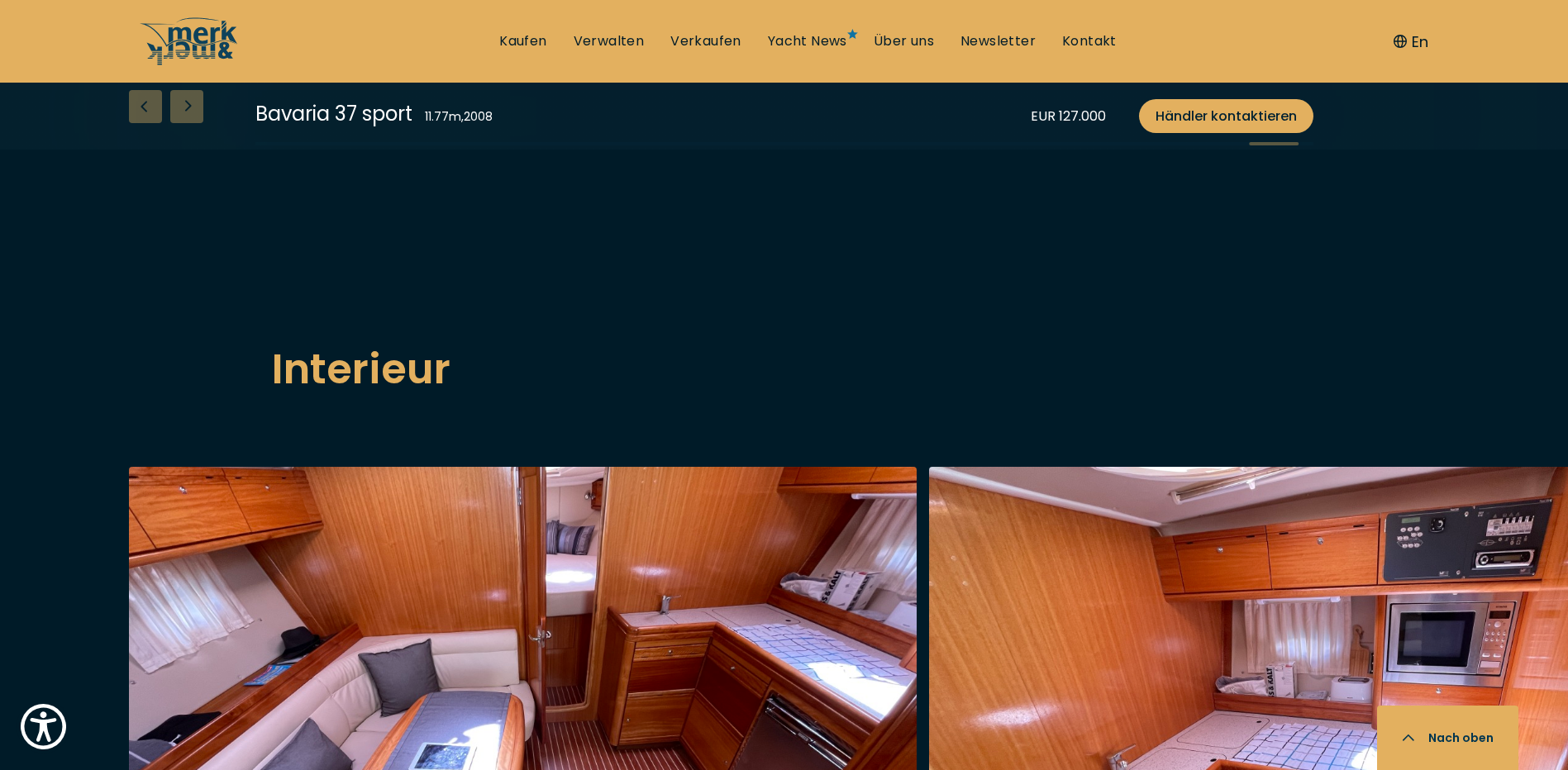
click at [184, 123] on div "Next slide" at bounding box center [187, 106] width 33 height 33
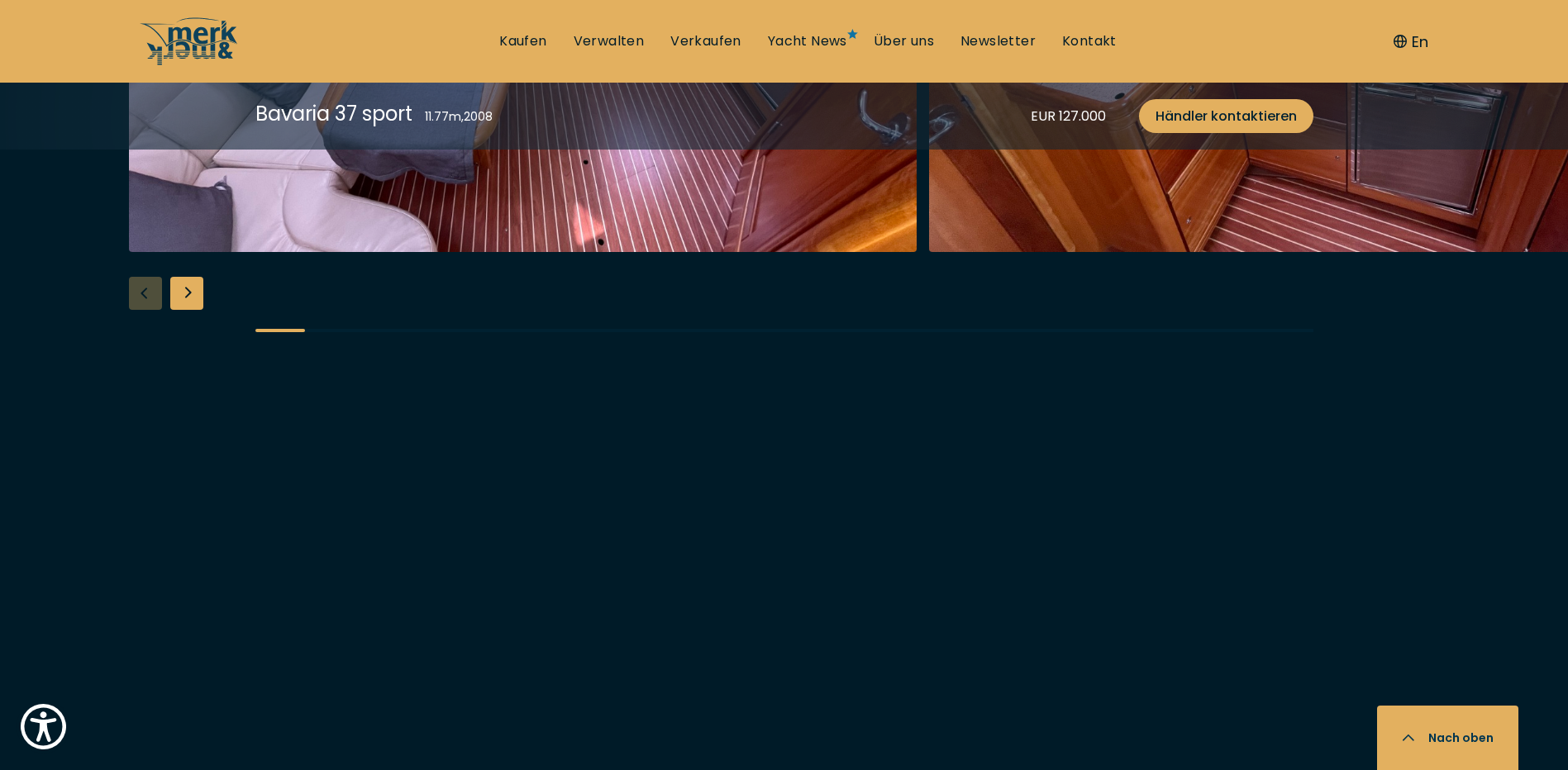
scroll to position [2727, 0]
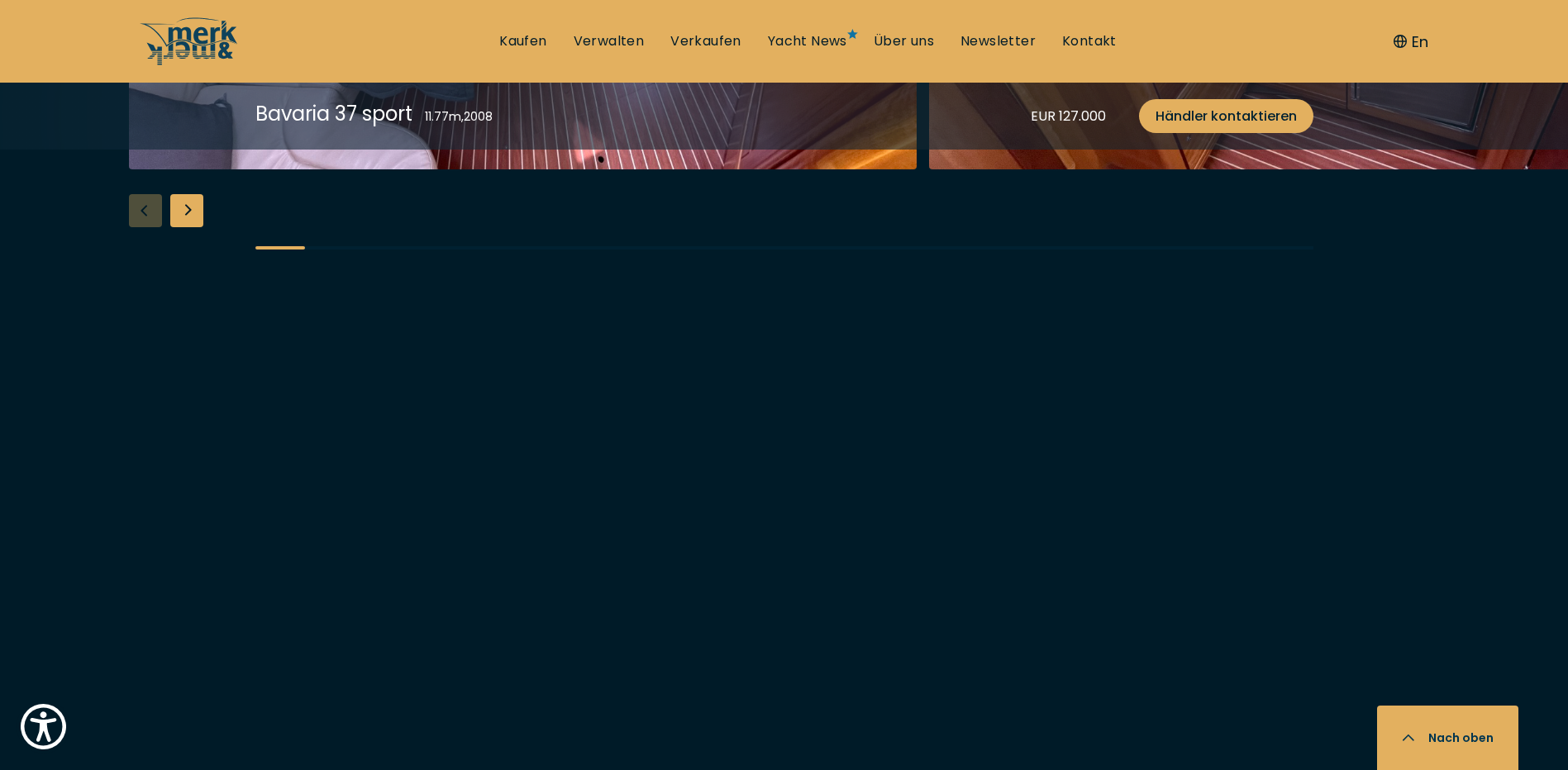
click at [184, 228] on div "Next slide" at bounding box center [187, 211] width 33 height 33
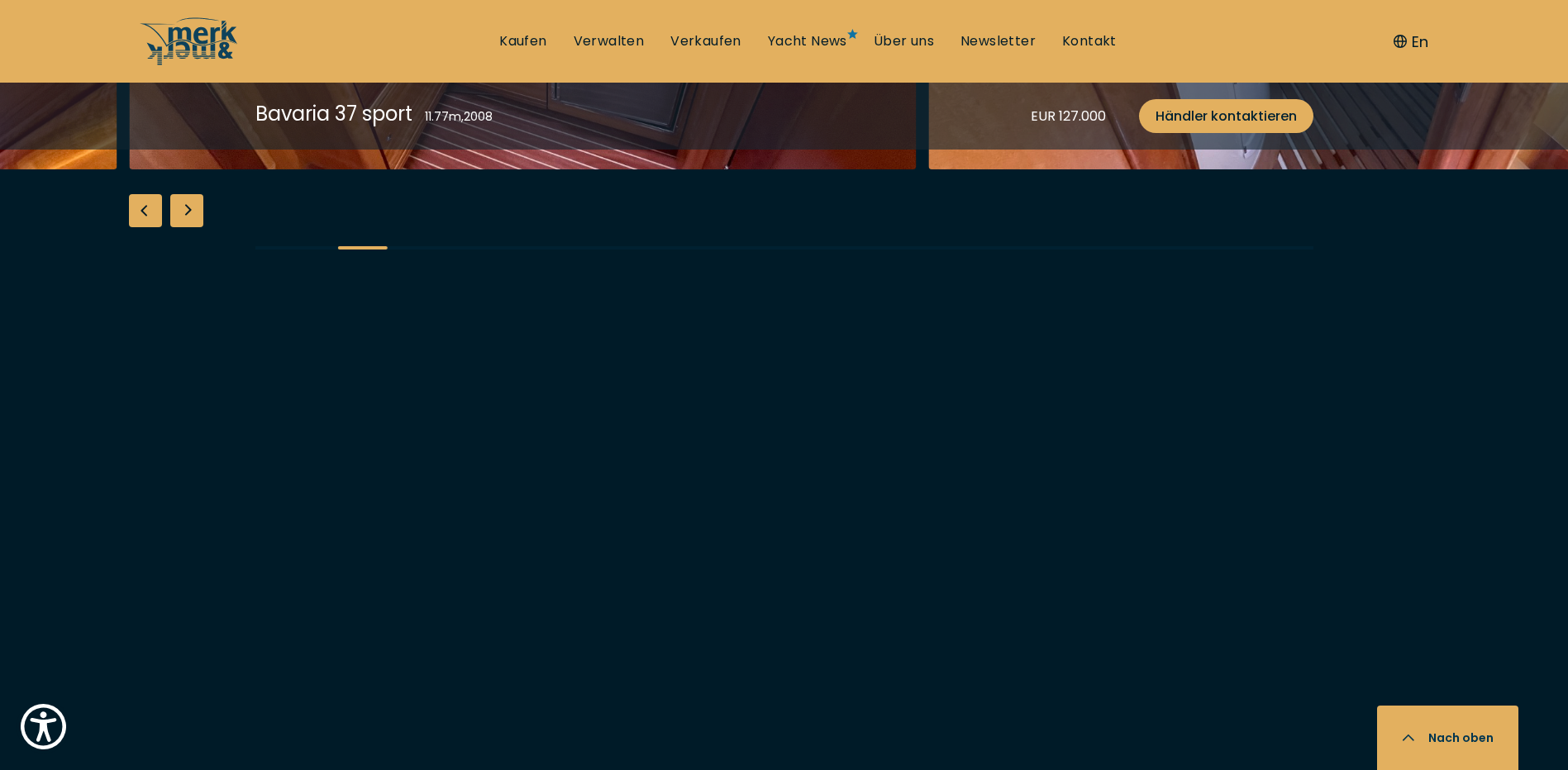
click at [184, 228] on div "Next slide" at bounding box center [187, 211] width 33 height 33
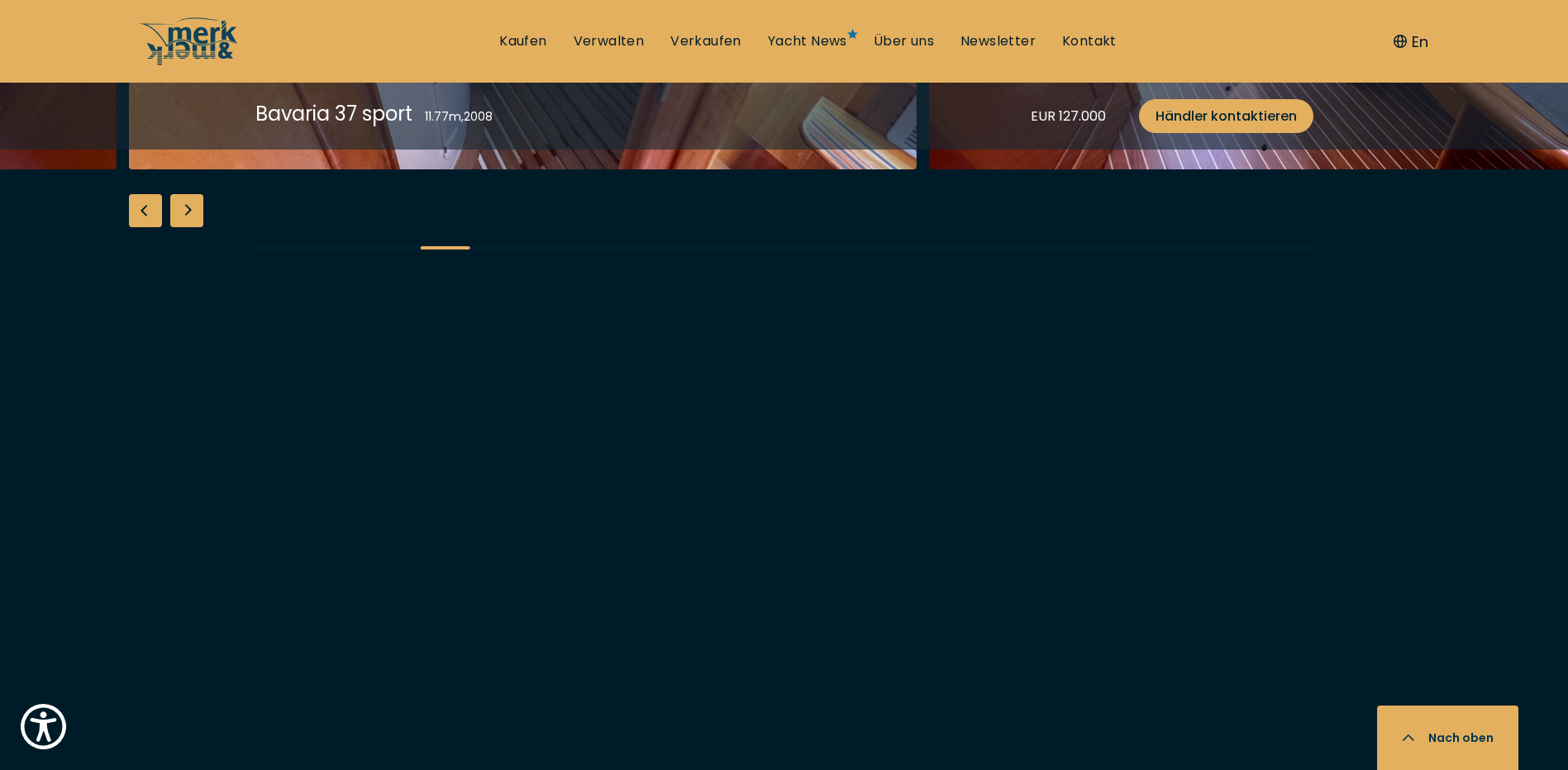
click at [184, 228] on div "Next slide" at bounding box center [187, 211] width 33 height 33
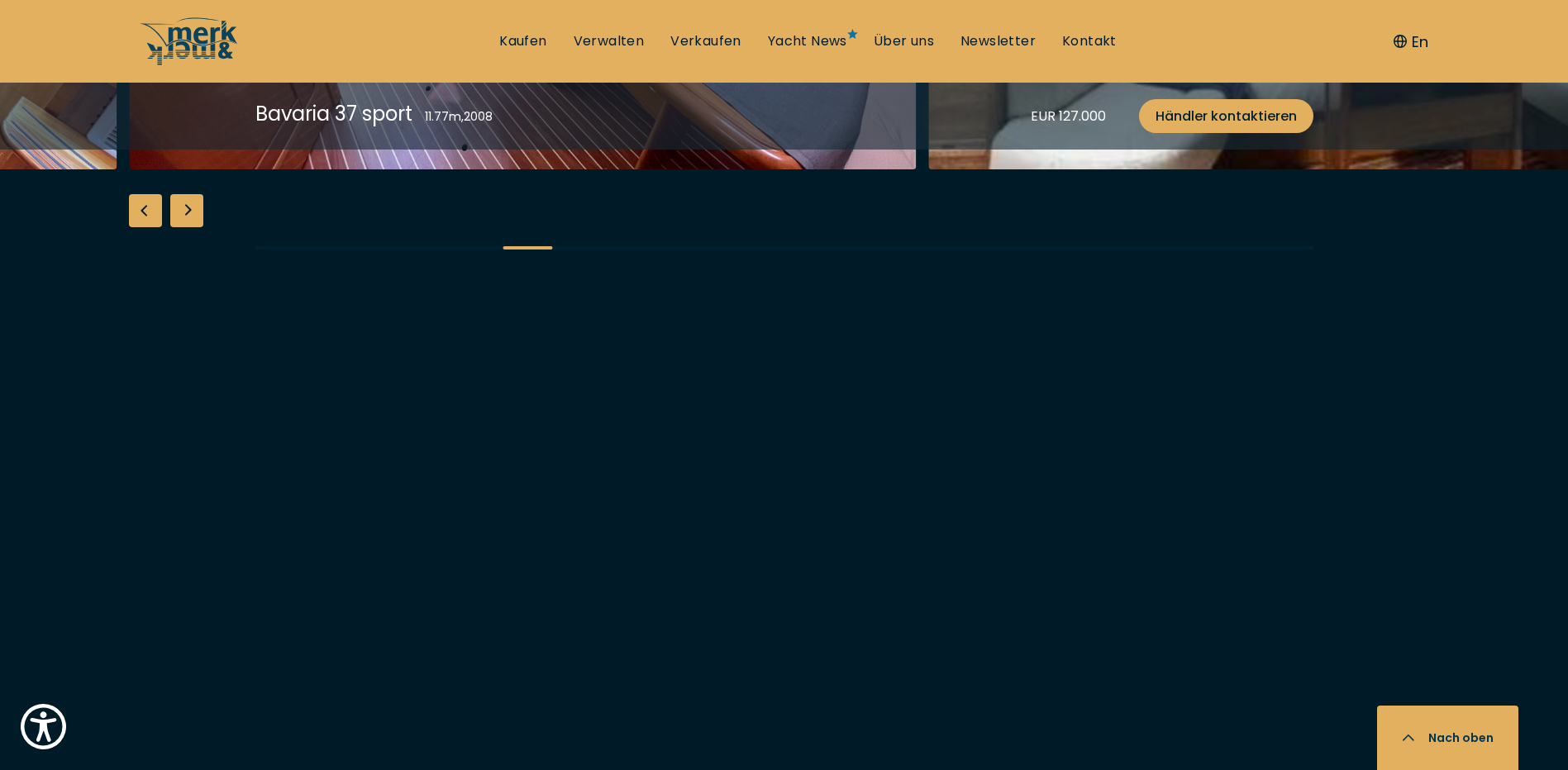
click at [184, 228] on div "Next slide" at bounding box center [187, 211] width 33 height 33
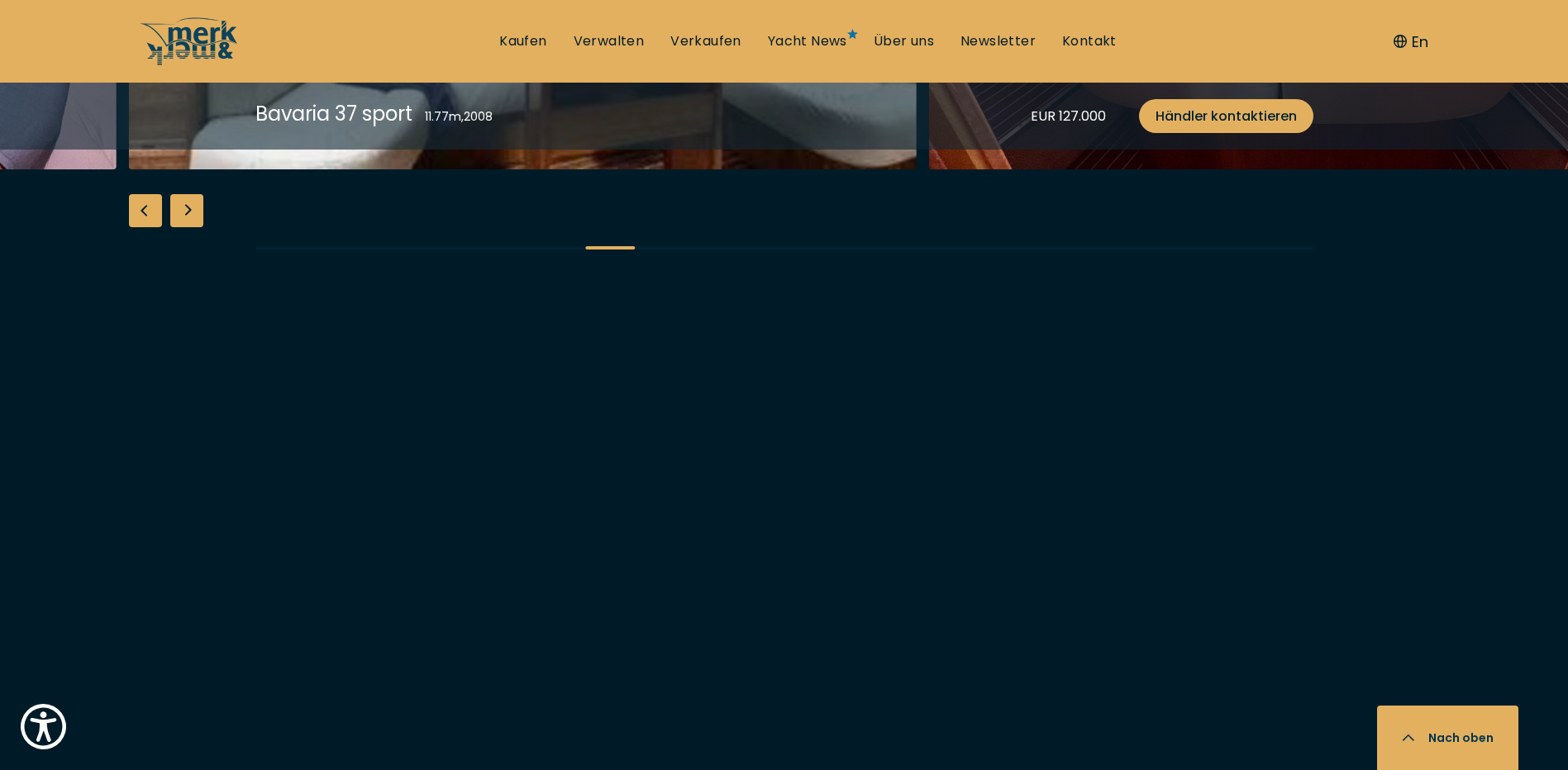
click at [184, 228] on div "Next slide" at bounding box center [187, 211] width 33 height 33
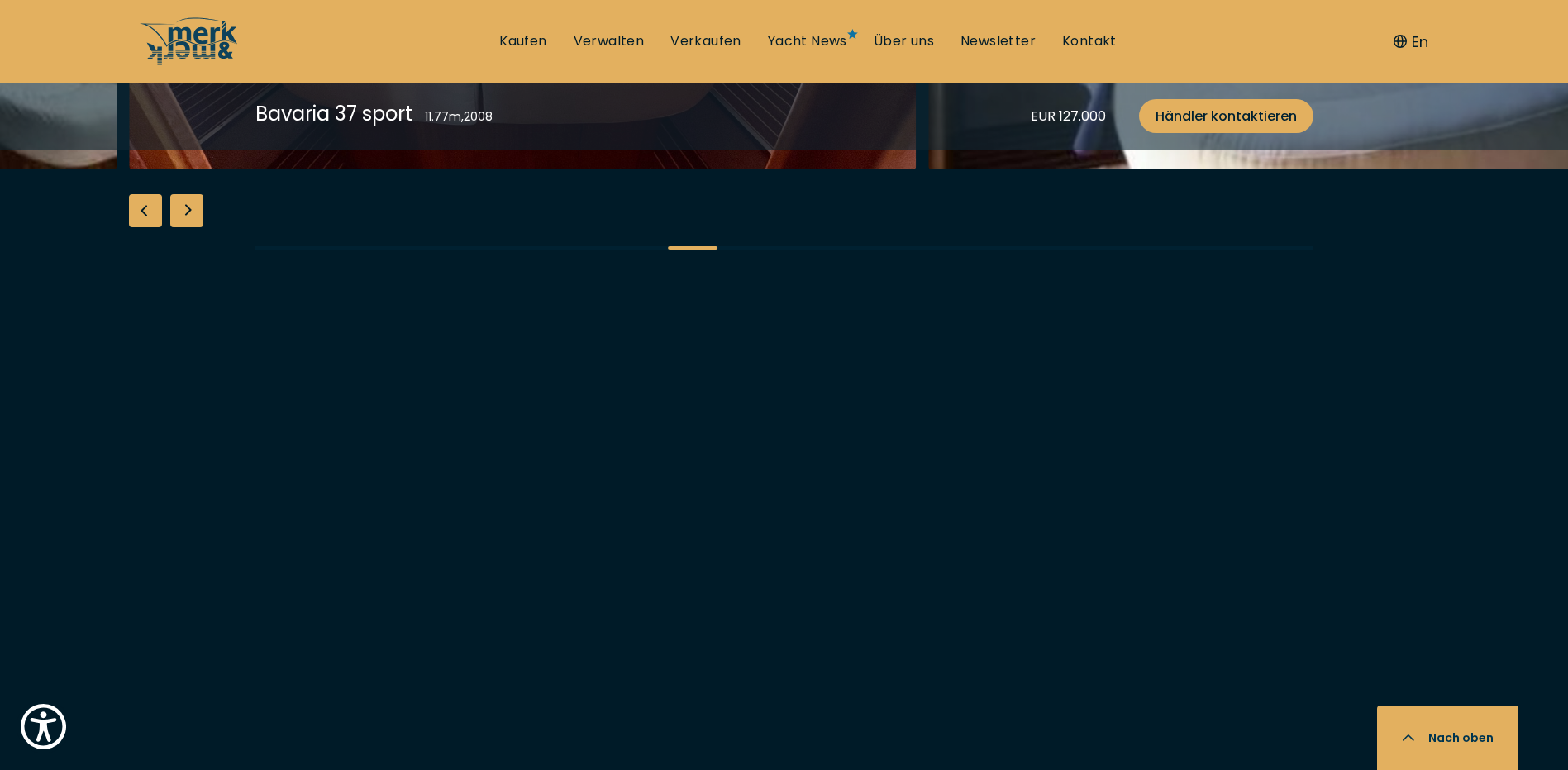
click at [184, 228] on div "Next slide" at bounding box center [187, 211] width 33 height 33
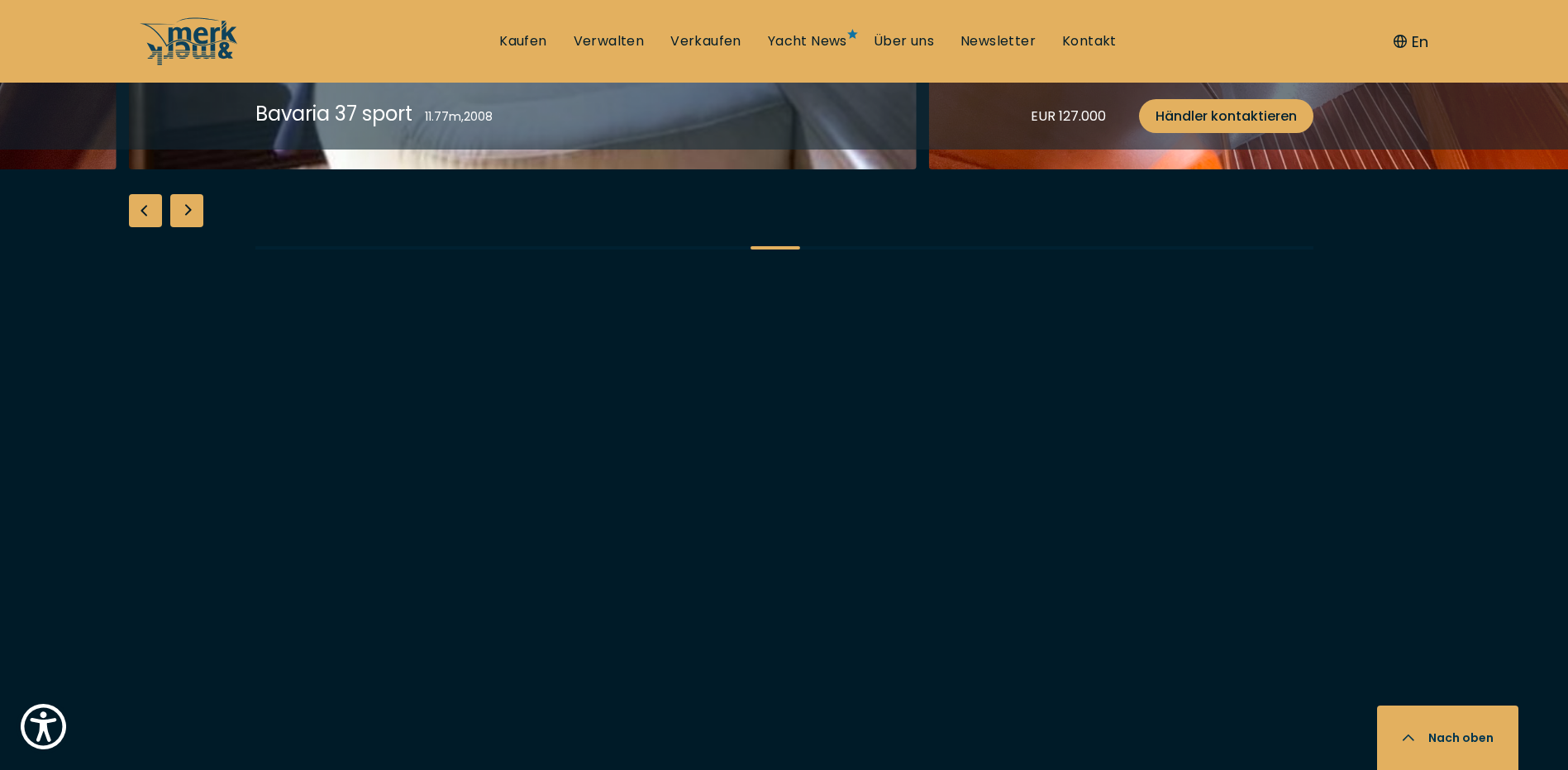
click at [184, 228] on div "Next slide" at bounding box center [187, 211] width 33 height 33
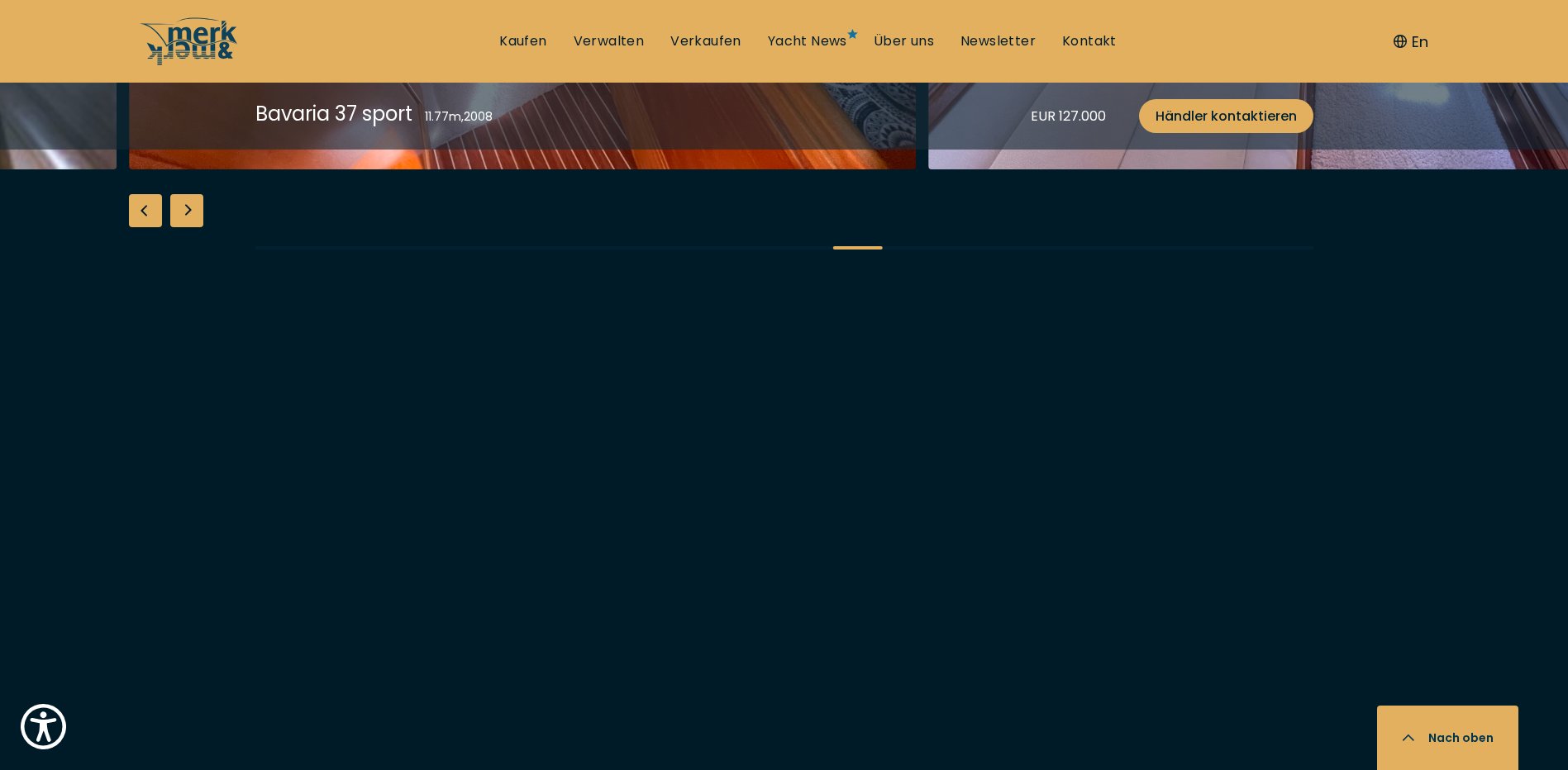
click at [184, 228] on div "Next slide" at bounding box center [187, 211] width 33 height 33
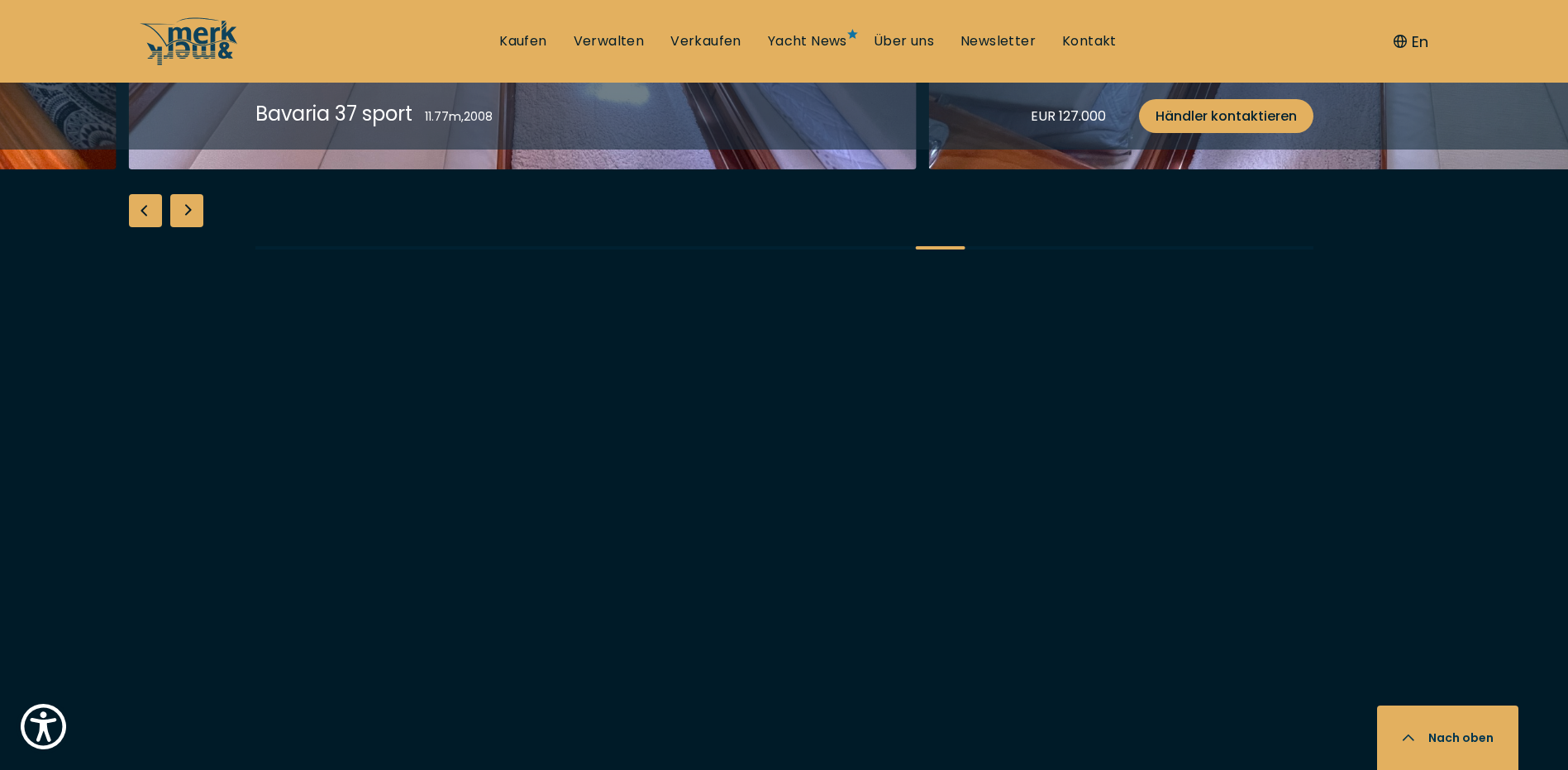
click at [184, 228] on div "Next slide" at bounding box center [187, 211] width 33 height 33
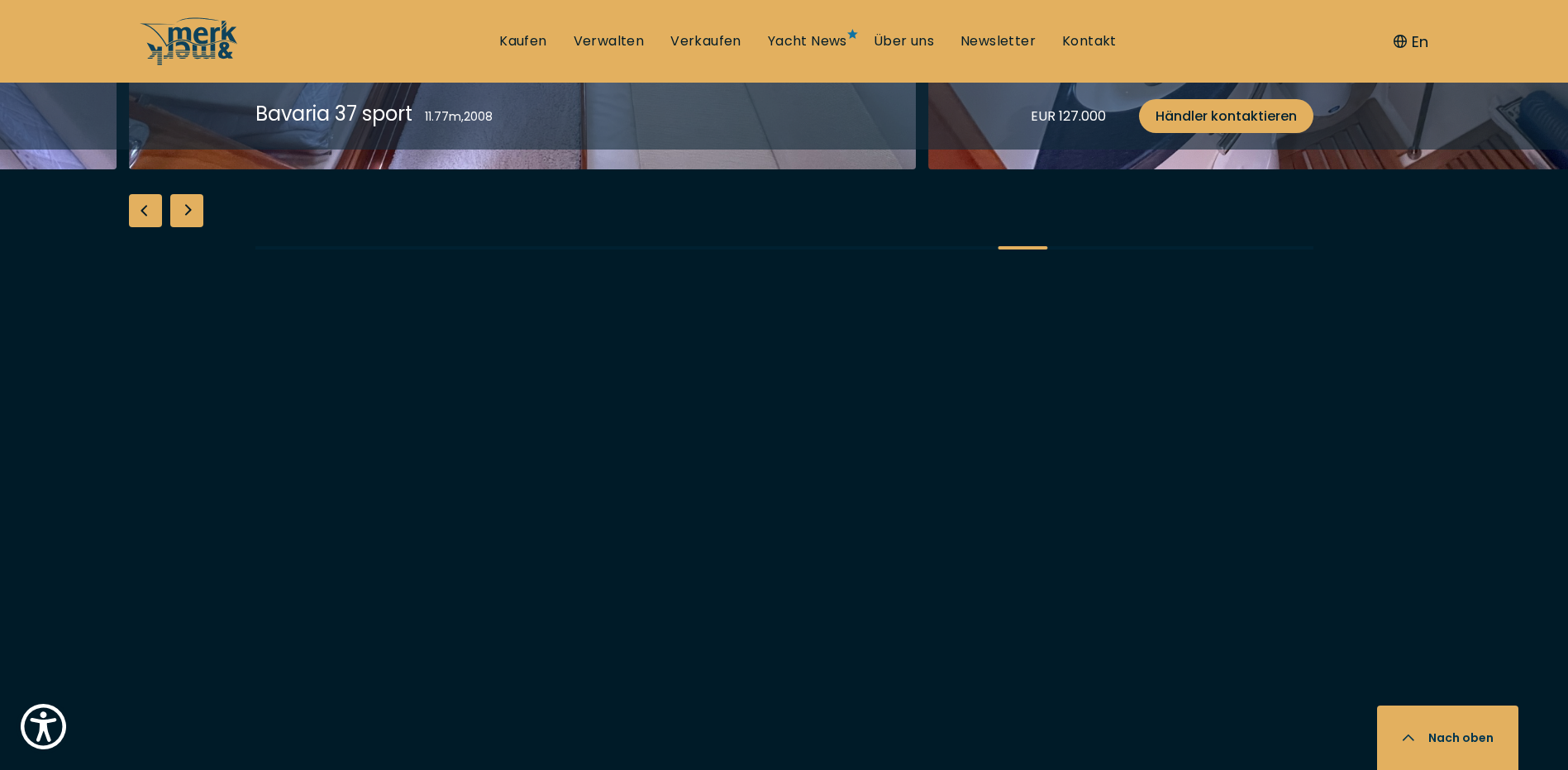
click at [184, 228] on div "Next slide" at bounding box center [187, 211] width 33 height 33
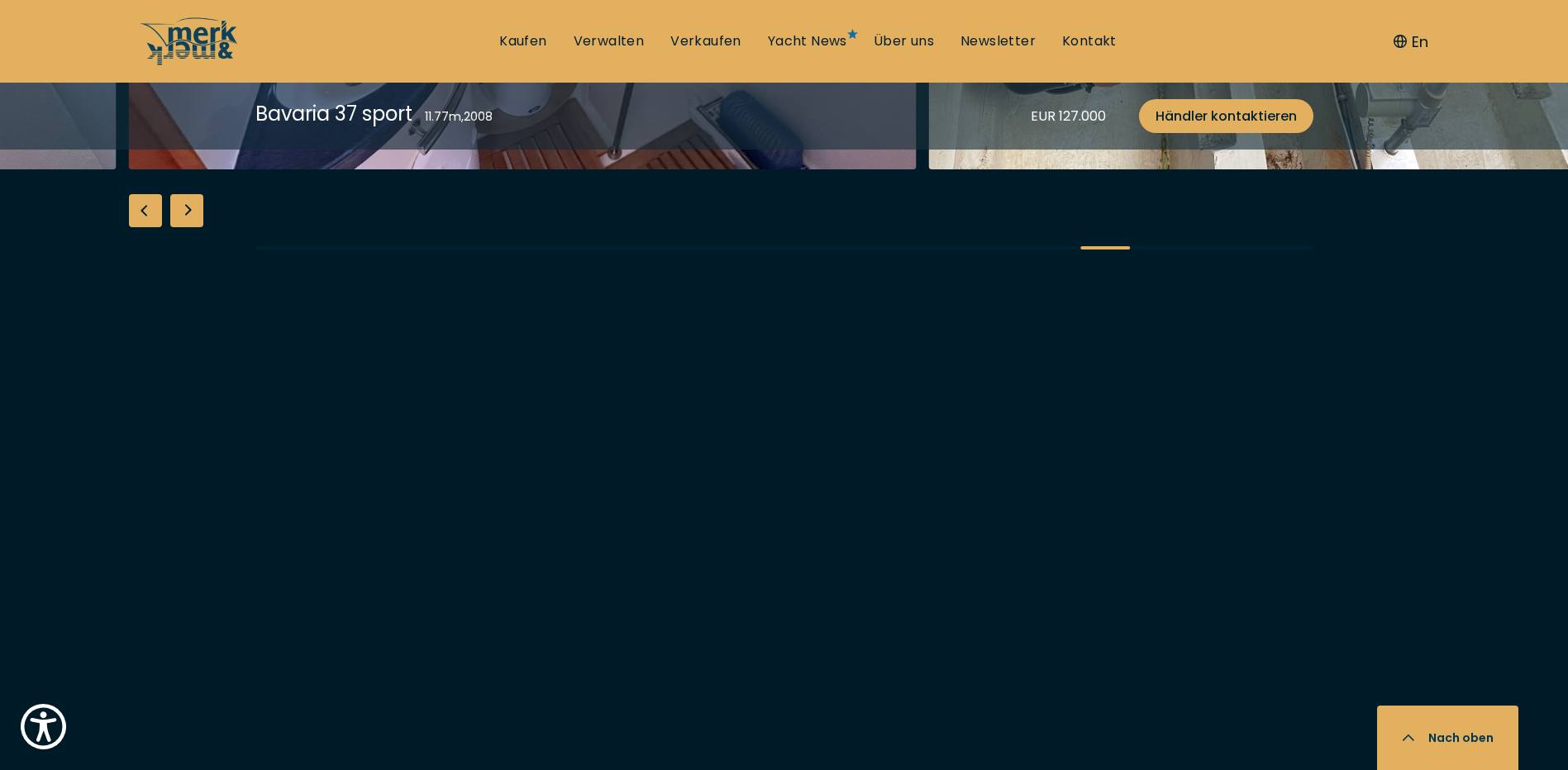
click at [184, 228] on div "Next slide" at bounding box center [187, 211] width 33 height 33
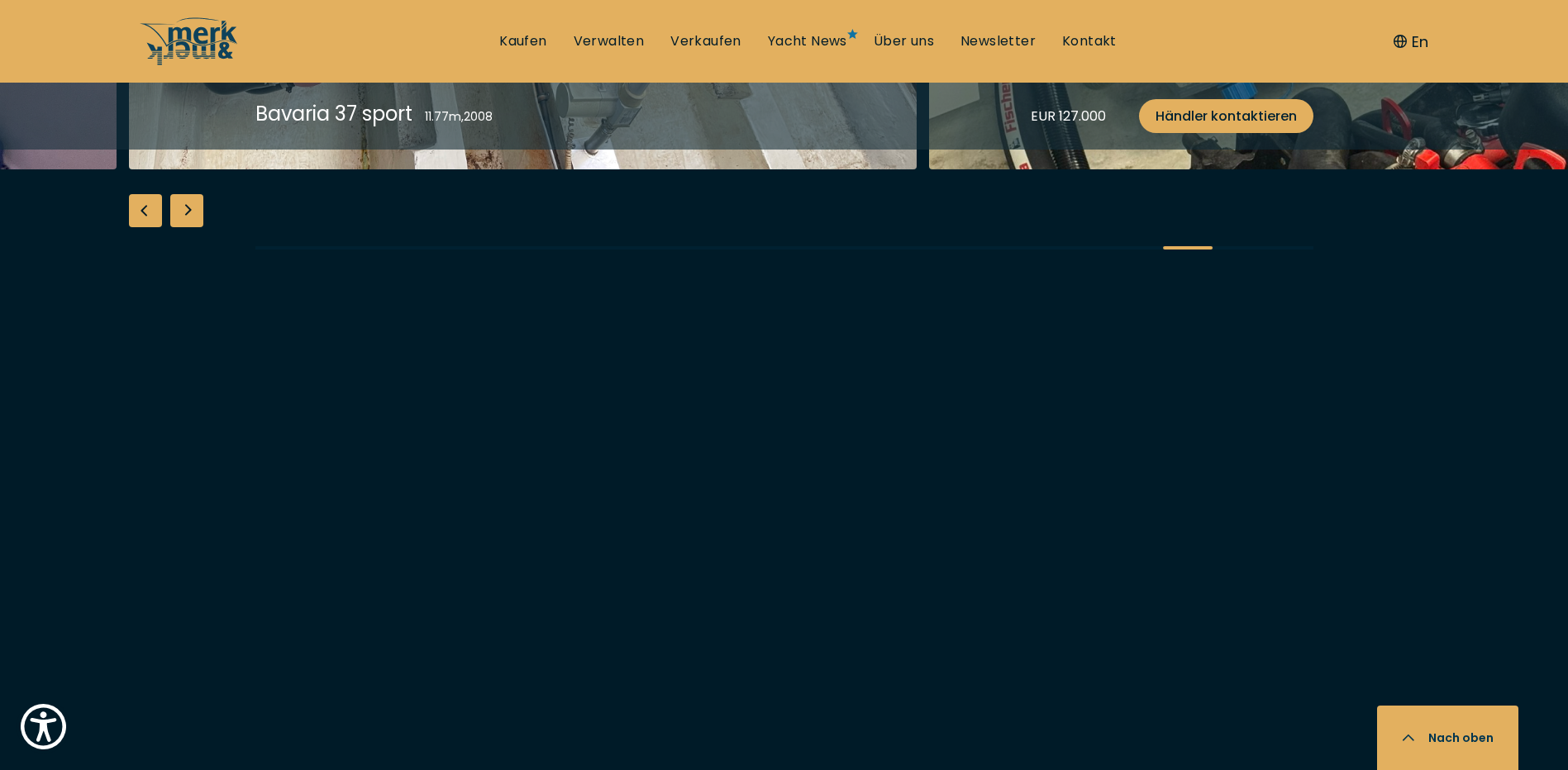
click at [184, 228] on div "Next slide" at bounding box center [187, 211] width 33 height 33
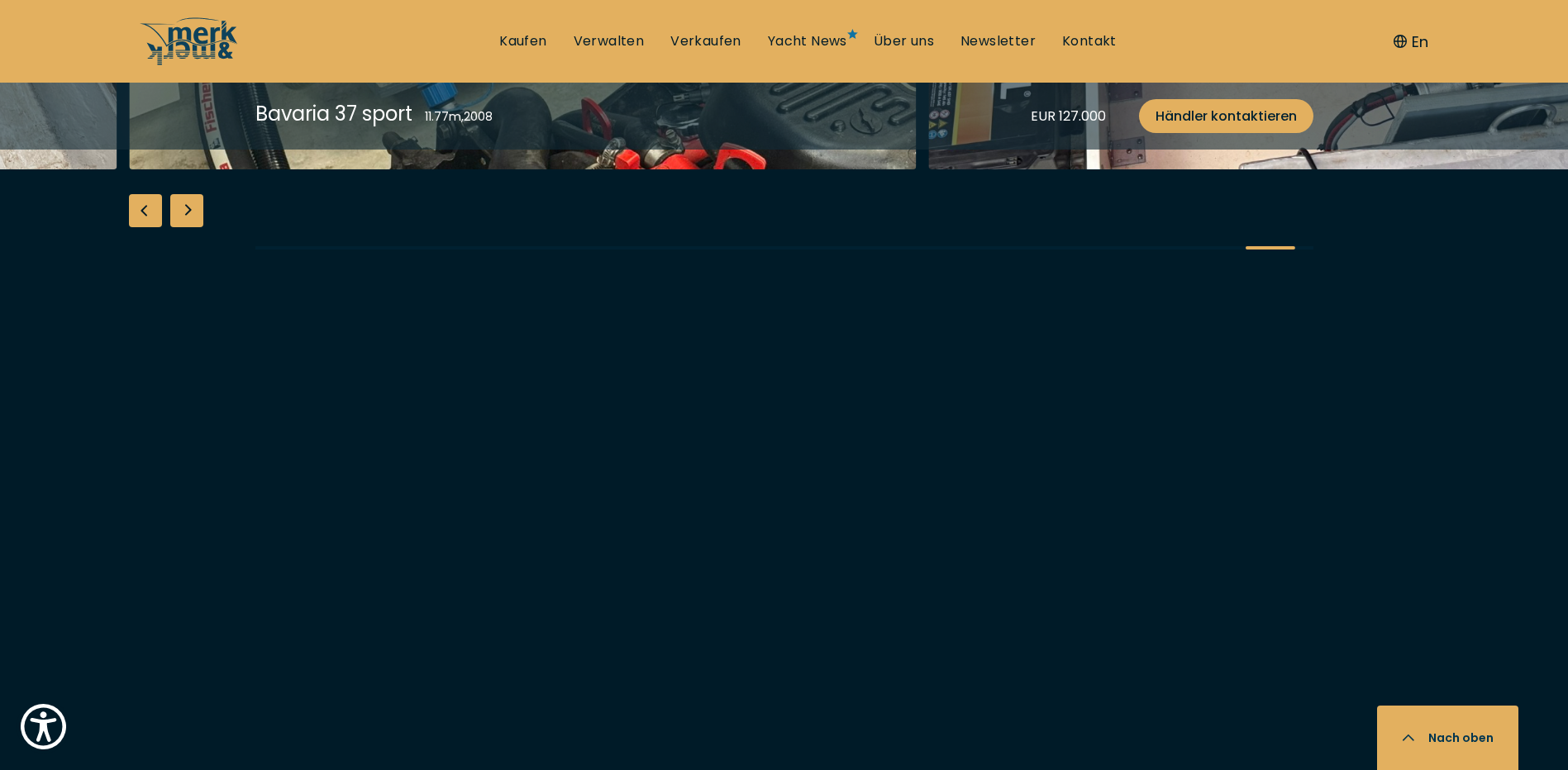
click at [184, 228] on div "Next slide" at bounding box center [187, 211] width 33 height 33
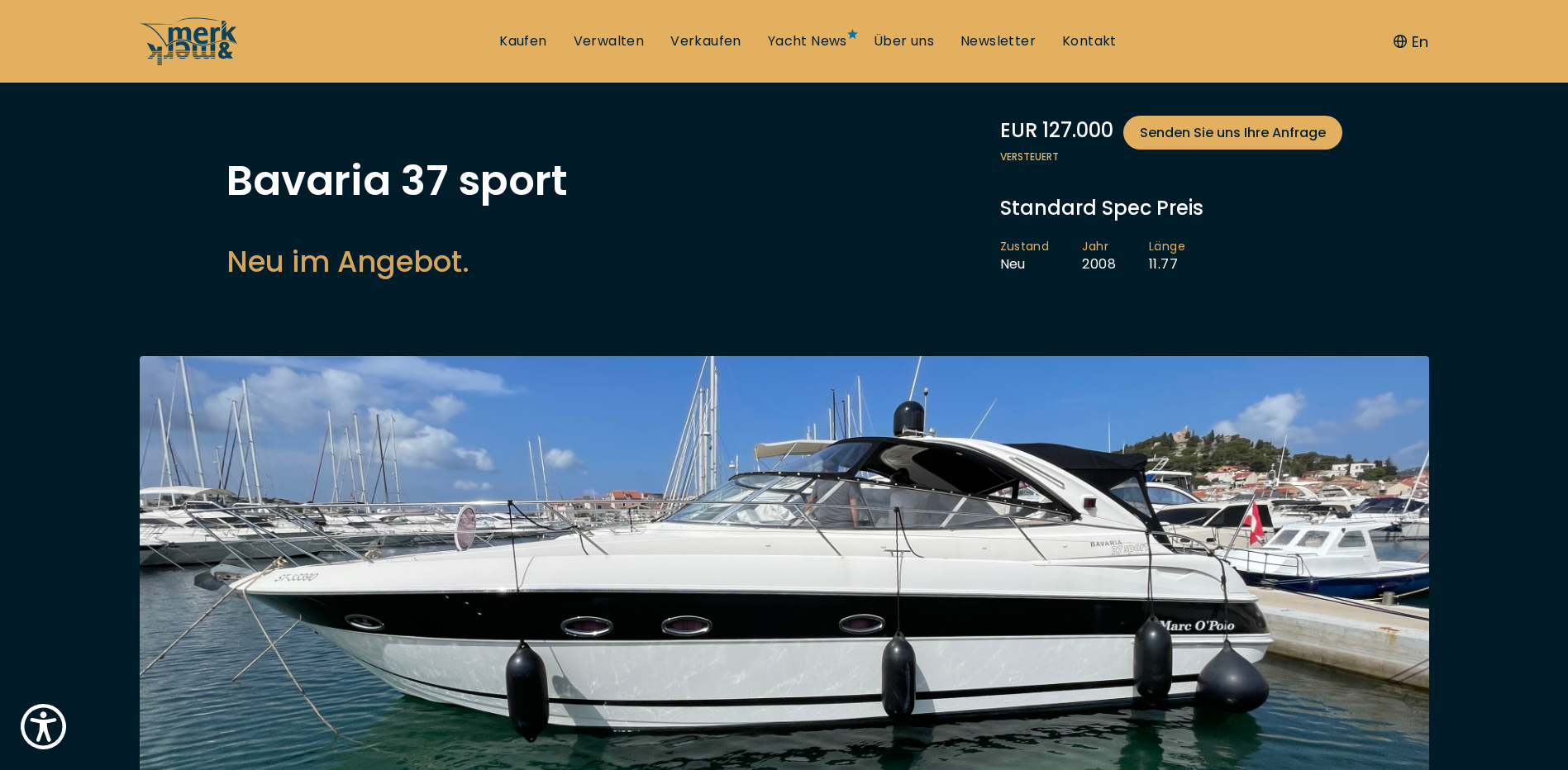
scroll to position [0, 0]
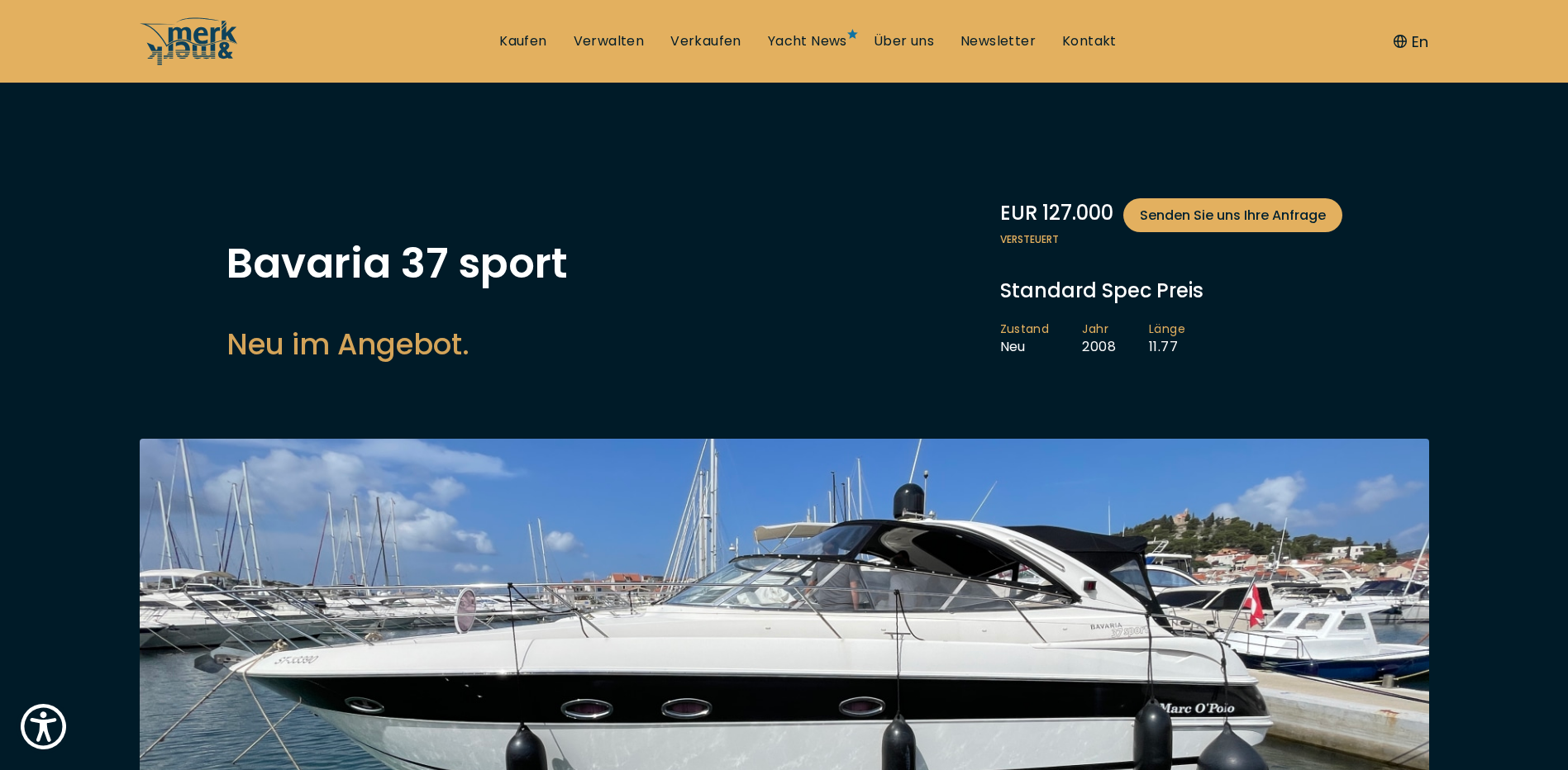
click at [563, 306] on div "Bavaria 37 sport Neu im Angebot." at bounding box center [397, 303] width 342 height 121
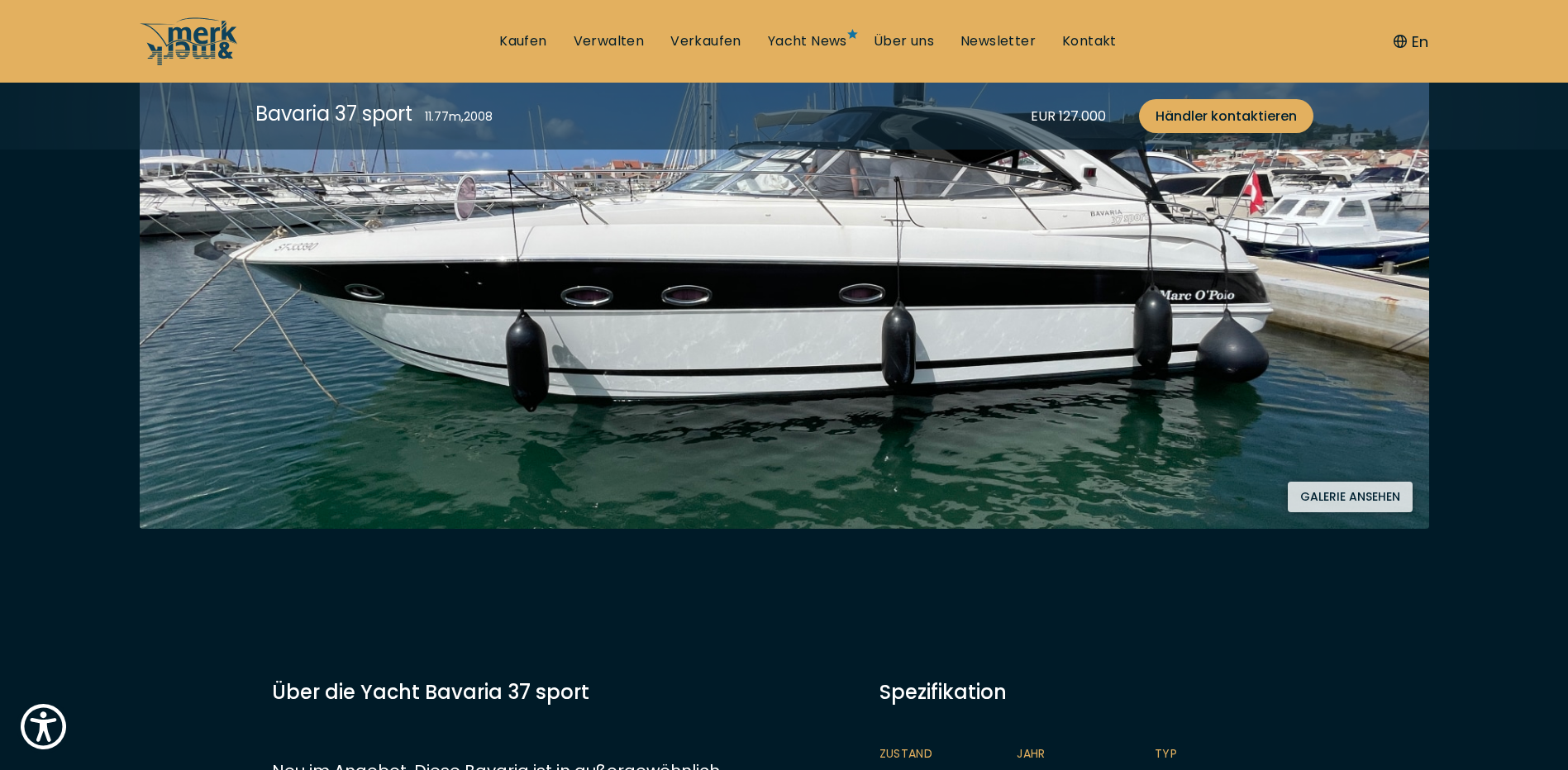
scroll to position [661, 0]
